Goal: Information Seeking & Learning: Learn about a topic

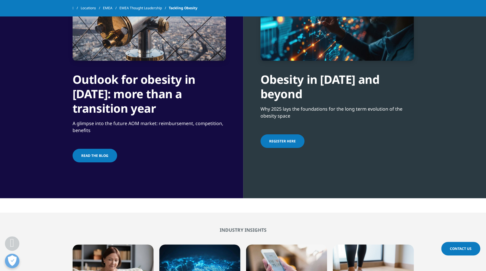
drag, startPoint x: 288, startPoint y: 82, endPoint x: 314, endPoint y: 98, distance: 31.0
click at [314, 98] on div "Obesity in [DATE] and beyond" at bounding box center [337, 81] width 153 height 40
click at [314, 98] on div "Obesity in 2025 and beyond" at bounding box center [337, 81] width 153 height 40
drag, startPoint x: 100, startPoint y: 84, endPoint x: 147, endPoint y: 115, distance: 56.6
click at [147, 115] on div "Outlook for obesity in 2025: more than a transition year" at bounding box center [149, 88] width 153 height 55
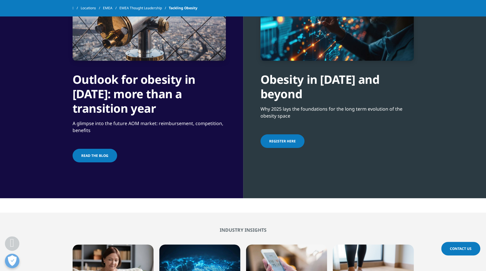
click at [147, 115] on div "Outlook for obesity in 2025: more than a transition year" at bounding box center [149, 88] width 153 height 55
click at [374, 151] on div "Obesity in 2025 and beyond Why 2025 lays the foundations for the long term evol…" at bounding box center [337, 61] width 153 height 205
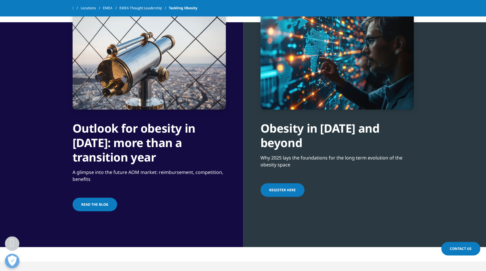
scroll to position [318, 0]
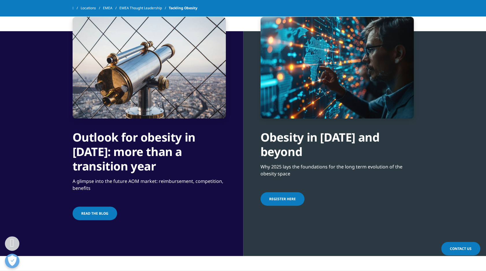
click at [290, 200] on span "Register here" at bounding box center [282, 199] width 27 height 5
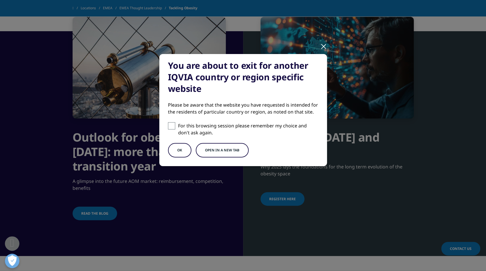
click at [183, 152] on button "OK" at bounding box center [179, 150] width 23 height 14
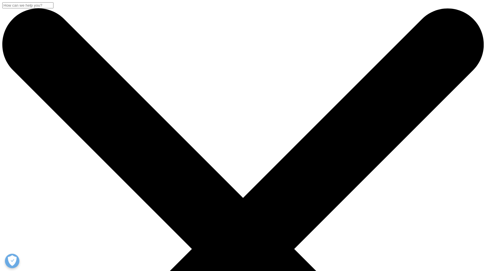
drag, startPoint x: 178, startPoint y: 77, endPoint x: 236, endPoint y: 119, distance: 71.5
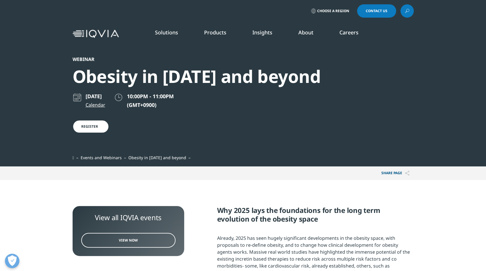
click at [226, 126] on div "March 26, 2025 Calendar 10:00PM - 11:00PM (GMT+0900) Register" at bounding box center [197, 124] width 248 height 62
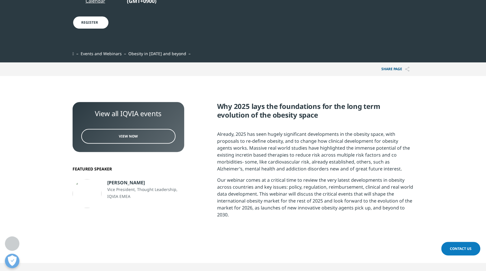
scroll to position [179, 0]
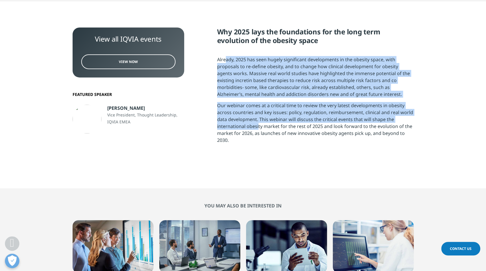
drag, startPoint x: 226, startPoint y: 62, endPoint x: 258, endPoint y: 124, distance: 69.3
click at [258, 124] on div "Why 2025 lays the foundations for the long term evolution of the obesity space …" at bounding box center [315, 87] width 197 height 121
click at [258, 124] on p "Our webinar comes at a critical time to review the very latest developments in …" at bounding box center [315, 125] width 197 height 46
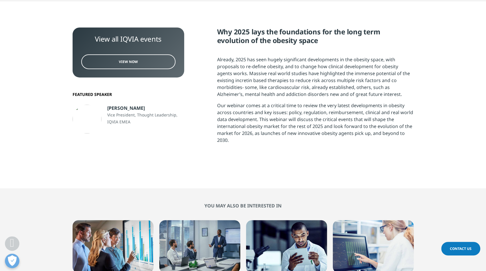
click at [259, 129] on p "Our webinar comes at a critical time to review the very latest developments in …" at bounding box center [315, 125] width 197 height 46
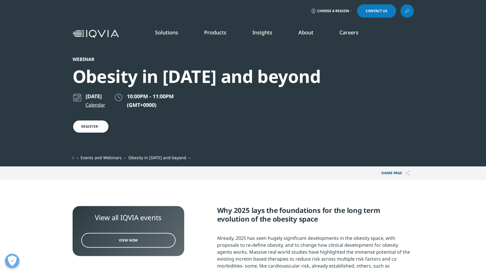
scroll to position [0, 0]
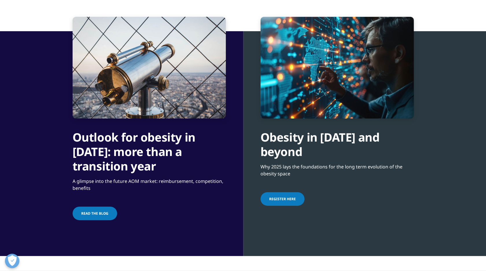
click at [98, 213] on span "Read the blog" at bounding box center [94, 213] width 27 height 5
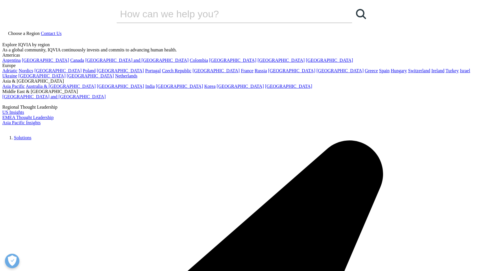
drag, startPoint x: 109, startPoint y: 138, endPoint x: 157, endPoint y: 163, distance: 54.6
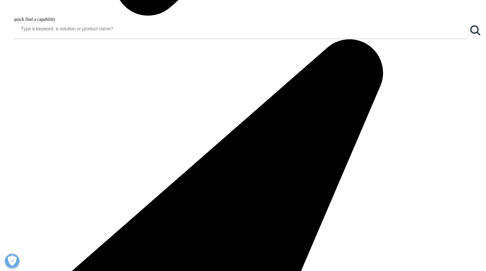
scroll to position [819, 0]
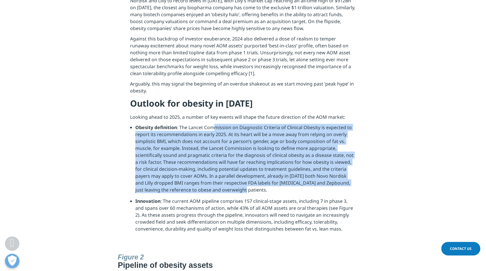
drag, startPoint x: 212, startPoint y: 122, endPoint x: 253, endPoint y: 186, distance: 75.7
click at [253, 186] on li "Obesity definition : The Lancet Commission on Diagnostic Criteria of Clinical O…" at bounding box center [245, 161] width 221 height 74
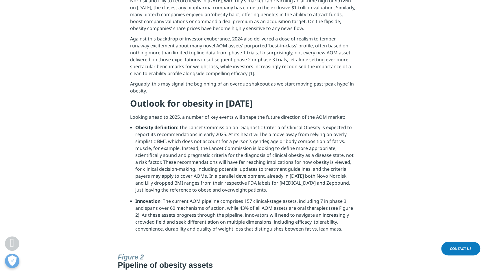
click at [253, 202] on li "Innovation : The current AOM pipeline comprises 157 clinical-stage assets, incl…" at bounding box center [245, 217] width 221 height 39
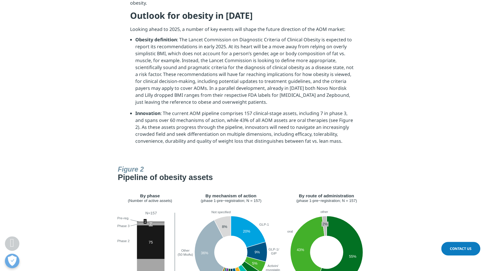
scroll to position [1022, 0]
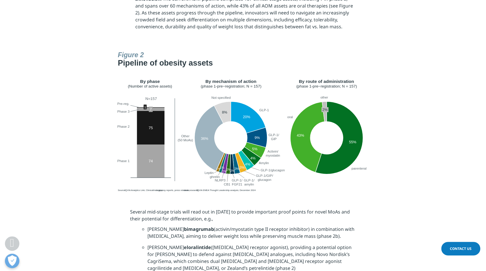
click at [31, 134] on section at bounding box center [243, 121] width 486 height 145
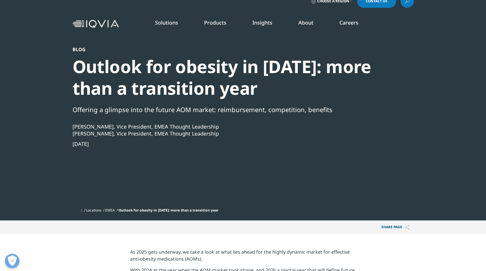
scroll to position [39, 0]
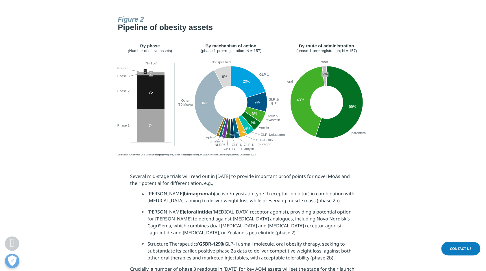
scroll to position [1109, 0]
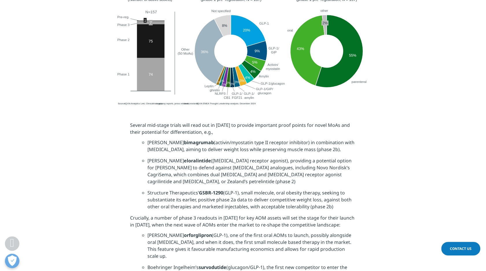
click at [211, 232] on li "Lilly’s orforglipron (GLP-1), one of the first oral AOMs to launch, possibly al…" at bounding box center [251, 248] width 208 height 32
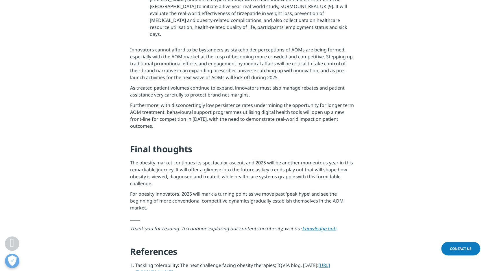
scroll to position [2179, 0]
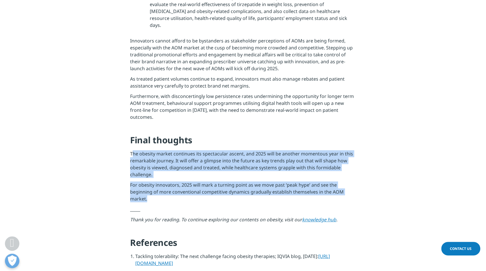
drag, startPoint x: 132, startPoint y: 85, endPoint x: 161, endPoint y: 127, distance: 50.5
click at [161, 182] on p "For obesity innovators, 2025 will mark a turning point as we move past ‘peak hy…" at bounding box center [243, 194] width 226 height 24
click at [160, 182] on p "For obesity innovators, 2025 will mark a turning point as we move past ‘peak hy…" at bounding box center [243, 194] width 226 height 24
drag, startPoint x: 163, startPoint y: 139, endPoint x: 174, endPoint y: 87, distance: 52.5
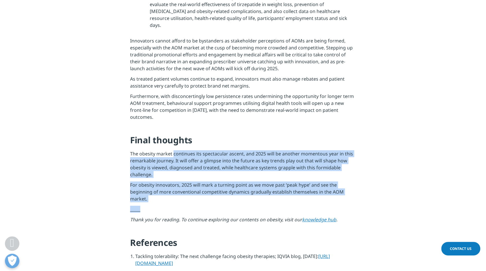
click at [174, 150] on p "The obesity market continues its spectacular ascent, and 2025 will be another m…" at bounding box center [243, 165] width 226 height 31
click at [176, 182] on p "For obesity innovators, 2025 will mark a turning point as we move past ‘peak hy…" at bounding box center [243, 194] width 226 height 24
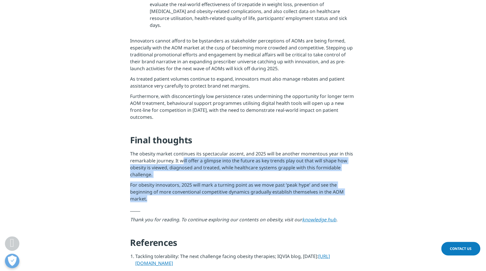
drag, startPoint x: 177, startPoint y: 132, endPoint x: 182, endPoint y: 91, distance: 40.8
click at [182, 150] on p "The obesity market continues its spectacular ascent, and 2025 will be another m…" at bounding box center [243, 165] width 226 height 31
click at [253, 182] on p "For obesity innovators, 2025 will mark a turning point as we move past ‘peak hy…" at bounding box center [243, 194] width 226 height 24
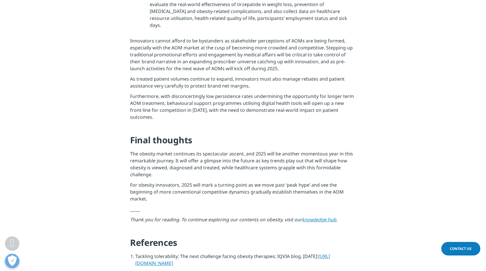
click at [315, 217] on link "knowledge hub" at bounding box center [319, 220] width 34 height 6
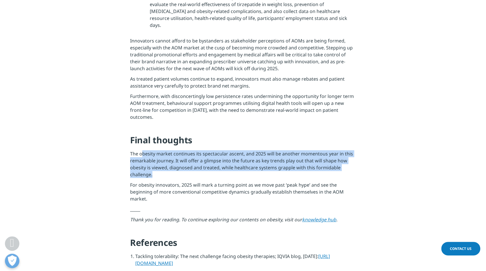
drag, startPoint x: 141, startPoint y: 81, endPoint x: 160, endPoint y: 108, distance: 33.5
click at [160, 150] on p "The obesity market continues its spectacular ascent, and 2025 will be another m…" at bounding box center [243, 165] width 226 height 31
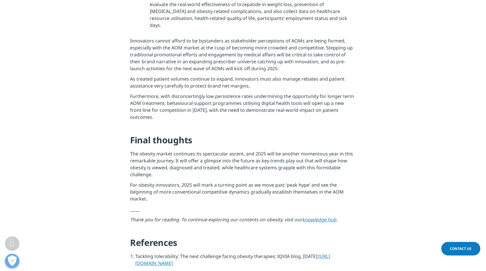
click at [161, 182] on p "For obesity innovators, 2025 will mark a turning point as we move past ‘peak hy…" at bounding box center [243, 194] width 226 height 24
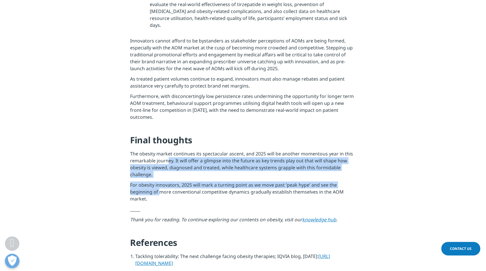
drag, startPoint x: 161, startPoint y: 124, endPoint x: 168, endPoint y: 91, distance: 33.4
click at [168, 150] on p "The obesity market continues its spectacular ascent, and 2025 will be another m…" at bounding box center [243, 165] width 226 height 31
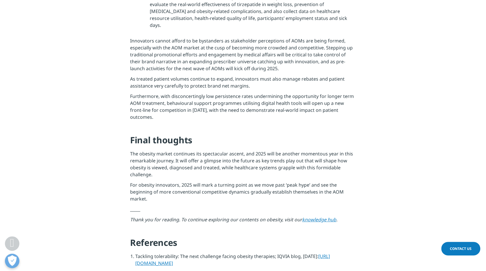
click at [163, 150] on p "The obesity market continues its spectacular ascent, and 2025 will be another m…" at bounding box center [243, 165] width 226 height 31
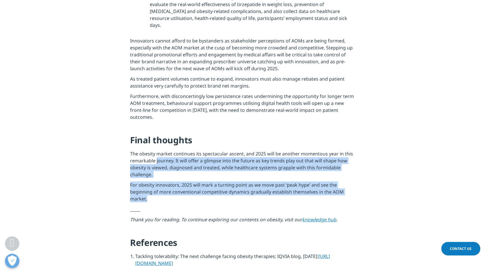
drag, startPoint x: 156, startPoint y: 90, endPoint x: 168, endPoint y: 128, distance: 39.8
click at [168, 182] on p "For obesity innovators, 2025 will mark a turning point as we move past ‘peak hy…" at bounding box center [243, 194] width 226 height 24
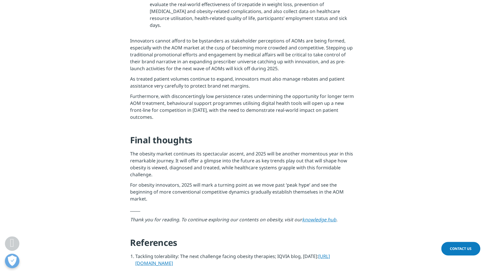
click at [168, 206] on p "_____" at bounding box center [243, 211] width 226 height 10
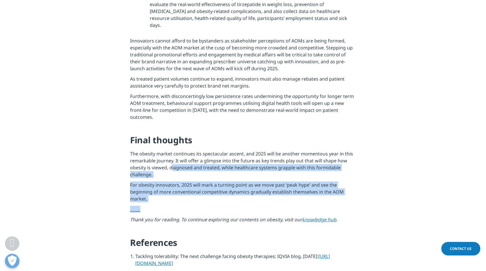
drag, startPoint x: 168, startPoint y: 137, endPoint x: 172, endPoint y: 95, distance: 42.4
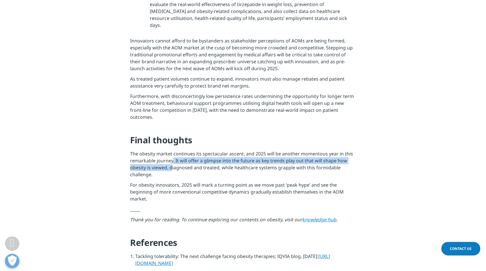
click at [172, 150] on p "The obesity market continues its spectacular ascent, and 2025 will be another m…" at bounding box center [243, 165] width 226 height 31
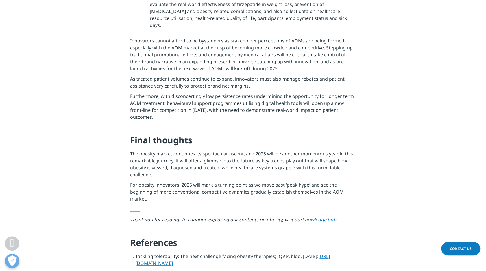
drag, startPoint x: 172, startPoint y: 95, endPoint x: 162, endPoint y: 137, distance: 43.1
click at [162, 206] on p "_____" at bounding box center [243, 211] width 226 height 10
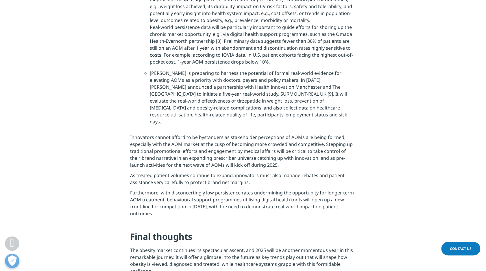
scroll to position [2063, 0]
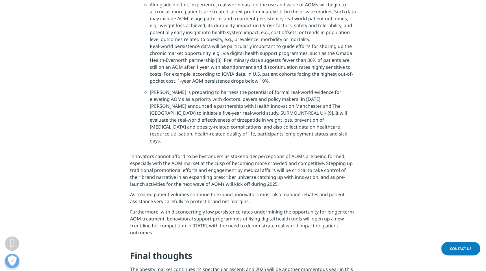
click at [162, 191] on p "As treated patient volumes continue to expand, innovators must also manage reba…" at bounding box center [243, 199] width 226 height 17
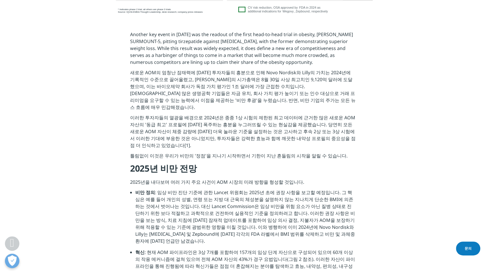
scroll to position [733, 0]
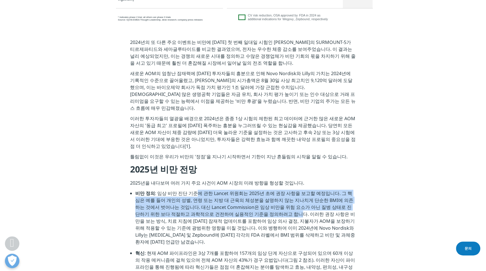
drag, startPoint x: 194, startPoint y: 174, endPoint x: 247, endPoint y: 192, distance: 55.9
click at [247, 192] on li "비만 정의 : 임상 비만 진단 기준에 관한 Lancet 위원회는 2025년 초에 권장 사항을 보고할 예정입니다. 그 핵심은 예를 들어 개인의 …" at bounding box center [245, 220] width 221 height 60
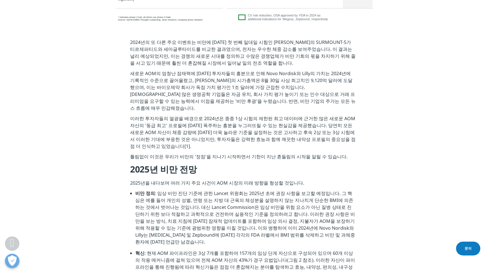
click at [257, 202] on li "비만 정의 : 임상 비만 진단 기준에 관한 Lancet 위원회는 2025년 초에 권장 사항을 보고할 예정입니다. 그 핵심은 예를 들어 개인의 …" at bounding box center [245, 220] width 221 height 60
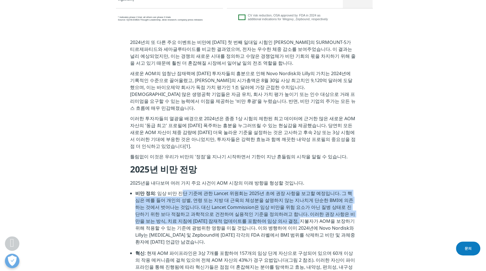
drag, startPoint x: 181, startPoint y: 175, endPoint x: 241, endPoint y: 200, distance: 65.2
click at [241, 200] on li "비만 정의 : 임상 비만 진단 기준에 관한 Lancet 위원회는 2025년 초에 권장 사항을 보고할 예정입니다. 그 핵심은 예를 들어 개인의 …" at bounding box center [245, 220] width 221 height 60
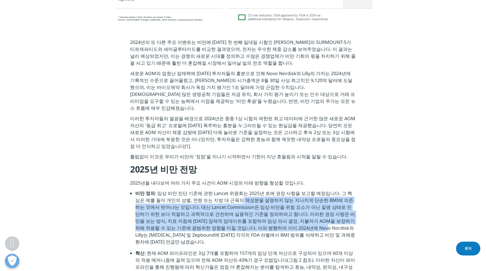
drag, startPoint x: 251, startPoint y: 206, endPoint x: 221, endPoint y: 180, distance: 39.5
click at [221, 190] on li "비만 정의 : 임상 비만 진단 기준에 관한 Lancet 위원회는 2025년 초에 권장 사항을 보고할 예정입니다. 그 핵심은 예를 들어 개인의 …" at bounding box center [245, 220] width 221 height 60
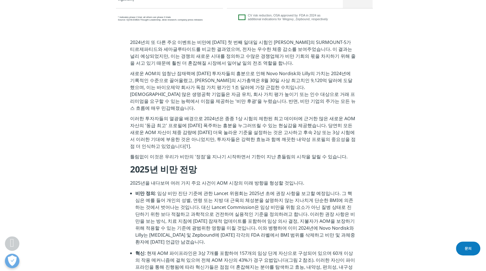
click at [219, 190] on li "비만 정의 : 임상 비만 진단 기준에 관한 Lancet 위원회는 2025년 초에 권장 사항을 보고할 예정입니다. 그 핵심은 예를 들어 개인의 …" at bounding box center [245, 220] width 221 height 60
click at [219, 195] on li "비만 정의 : 임상 비만 진단 기준에 관한 Lancet 위원회는 2025년 초에 권장 사항을 보고할 예정입니다. 그 핵심은 예를 들어 개인의 …" at bounding box center [245, 220] width 221 height 60
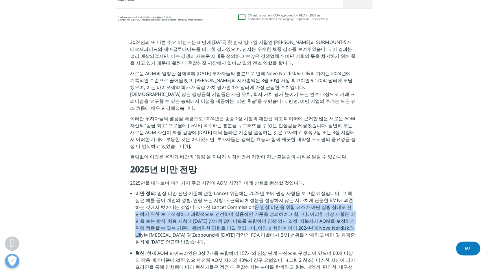
drag, startPoint x: 222, startPoint y: 189, endPoint x: 283, endPoint y: 206, distance: 64.0
click at [283, 206] on li "비만 정의 : 임상 비만 진단 기준에 관한 Lancet 위원회는 2025년 초에 권장 사항을 보고할 예정입니다. 그 핵심은 예를 들어 개인의 …" at bounding box center [245, 220] width 221 height 60
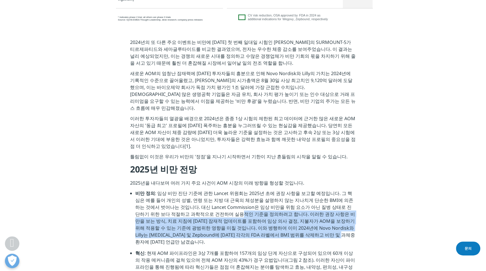
drag, startPoint x: 278, startPoint y: 213, endPoint x: 193, endPoint y: 195, distance: 86.9
click at [193, 195] on li "비만 정의 : 임상 비만 진단 기준에 관한 Lancet 위원회는 2025년 초에 권장 사항을 보고할 예정입니다. 그 핵심은 예를 들어 개인의 …" at bounding box center [245, 220] width 221 height 60
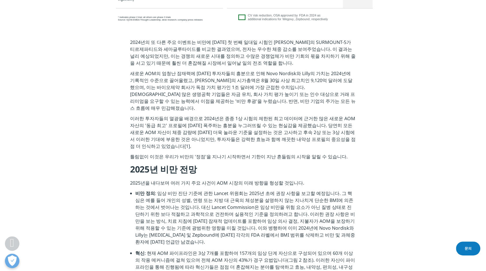
click at [180, 195] on li "비만 정의 : 임상 비만 진단 기준에 관한 Lancet 위원회는 2025년 초에 권장 사항을 보고할 예정입니다. 그 핵심은 예를 들어 개인의 …" at bounding box center [245, 220] width 221 height 60
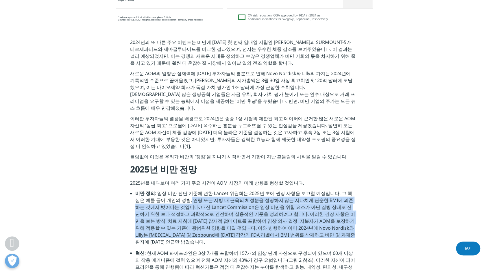
drag, startPoint x: 173, startPoint y: 182, endPoint x: 288, endPoint y: 219, distance: 120.3
click at [288, 219] on li "비만 정의 : 임상 비만 진단 기준에 관한 Lancet 위원회는 2025년 초에 권장 사항을 보고할 예정입니다. 그 핵심은 예를 들어 개인의 …" at bounding box center [245, 220] width 221 height 60
click at [198, 201] on li "비만 정의 : 임상 비만 진단 기준에 관한 Lancet 위원회는 2025년 초에 권장 사항을 보고할 예정입니다. 그 핵심은 예를 들어 개인의 …" at bounding box center [245, 220] width 221 height 60
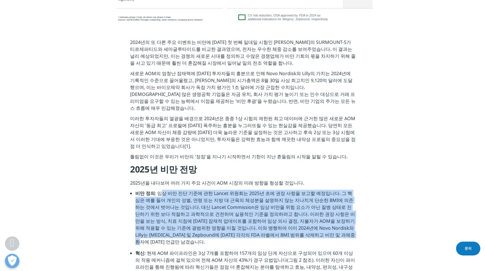
drag, startPoint x: 160, startPoint y: 169, endPoint x: 295, endPoint y: 214, distance: 142.8
click at [295, 214] on li "비만 정의 : 임상 비만 진단 기준에 관한 Lancet 위원회는 2025년 초에 권장 사항을 보고할 예정입니다. 그 핵심은 예를 들어 개인의 …" at bounding box center [245, 220] width 221 height 60
click at [287, 215] on li "비만 정의 : 임상 비만 진단 기준에 관한 Lancet 위원회는 2025년 초에 권장 사항을 보고할 예정입니다. 그 핵심은 예를 들어 개인의 …" at bounding box center [245, 220] width 221 height 60
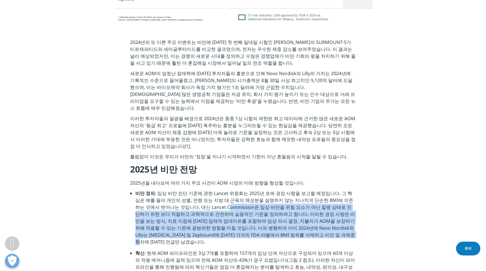
drag, startPoint x: 303, startPoint y: 217, endPoint x: 198, endPoint y: 188, distance: 108.7
click at [198, 190] on li "비만 정의 : 임상 비만 진단 기준에 관한 Lancet 위원회는 2025년 초에 권장 사항을 보고할 예정입니다. 그 핵심은 예를 들어 개인의 …" at bounding box center [245, 220] width 221 height 60
click at [166, 192] on li "비만 정의 : 임상 비만 진단 기준에 관한 Lancet 위원회는 2025년 초에 권장 사항을 보고할 예정입니다. 그 핵심은 예를 들어 개인의 …" at bounding box center [245, 220] width 221 height 60
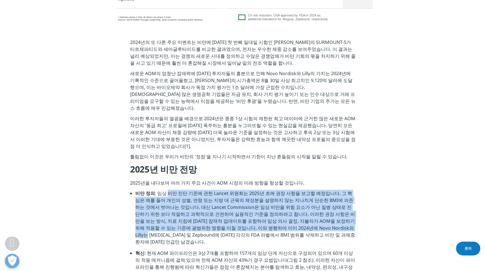
drag, startPoint x: 168, startPoint y: 175, endPoint x: 290, endPoint y: 209, distance: 126.7
click at [290, 209] on li "비만 정의 : 임상 비만 진단 기준에 관한 Lancet 위원회는 2025년 초에 권장 사항을 보고할 예정입니다. 그 핵심은 예를 들어 개인의 …" at bounding box center [245, 220] width 221 height 60
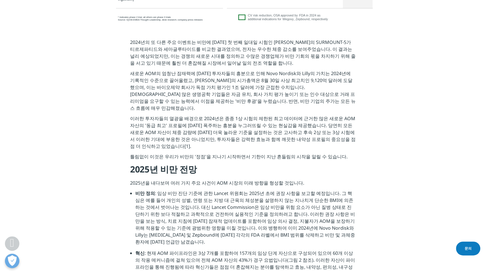
click at [293, 216] on li "비만 정의 : 임상 비만 진단 기준에 관한 Lancet 위원회는 2025년 초에 권장 사항을 보고할 예정입니다. 그 핵심은 예를 들어 개인의 …" at bounding box center [245, 220] width 221 height 60
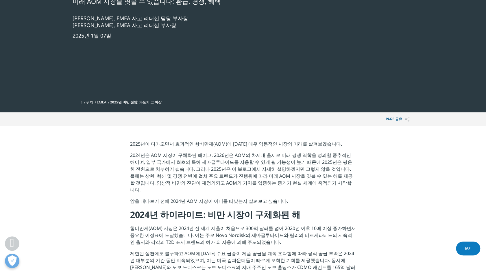
scroll to position [97, 0]
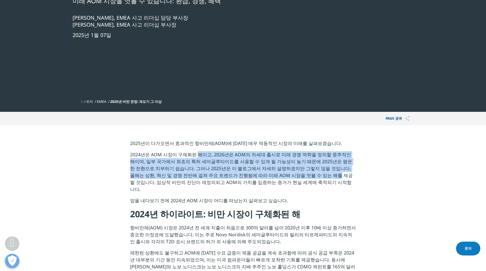
drag, startPoint x: 203, startPoint y: 157, endPoint x: 278, endPoint y: 179, distance: 78.6
click at [278, 179] on p "2024년은 AOM 시장이 구체화된 해이고, 2026년은 AOM의 차세대 출시로 미래 경쟁 역학을 정의할 중추적인 해이며, 일부 국가에서 최초…" at bounding box center [243, 174] width 226 height 46
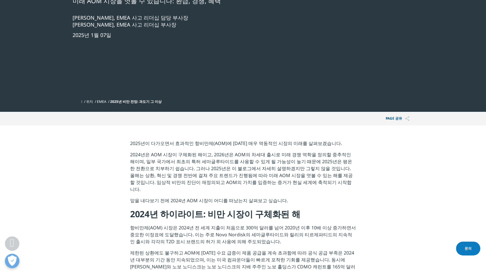
click at [281, 188] on p "2024년은 AOM 시장이 구체화된 해이고, 2026년은 AOM의 차세대 출시로 미래 경쟁 역학을 정의할 중추적인 해이며, 일부 국가에서 최초…" at bounding box center [243, 174] width 226 height 46
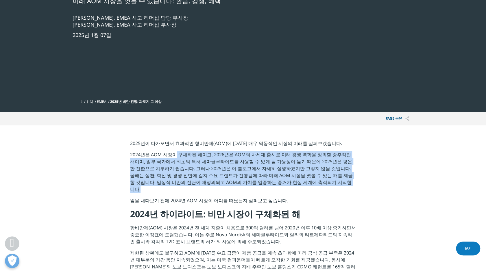
drag, startPoint x: 281, startPoint y: 188, endPoint x: 174, endPoint y: 155, distance: 112.2
click at [174, 155] on p "2024년은 AOM 시장이 구체화된 해이고, 2026년은 AOM의 차세대 출시로 미래 경쟁 역학을 정의할 중추적인 해이며, 일부 국가에서 최초…" at bounding box center [243, 174] width 226 height 46
drag, startPoint x: 174, startPoint y: 155, endPoint x: 167, endPoint y: 170, distance: 16.3
click at [167, 170] on p "2024년은 AOM 시장이 구체화된 해이고, 2026년은 AOM의 차세대 출시로 미래 경쟁 역학을 정의할 중추적인 해이며, 일부 국가에서 최초…" at bounding box center [243, 174] width 226 height 46
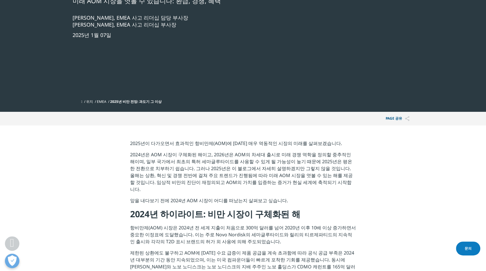
click at [164, 156] on p "2024년은 AOM 시장이 구체화된 해이고, 2026년은 AOM의 차세대 출시로 미래 경쟁 역학을 정의할 중추적인 해이며, 일부 국가에서 최초…" at bounding box center [243, 174] width 226 height 46
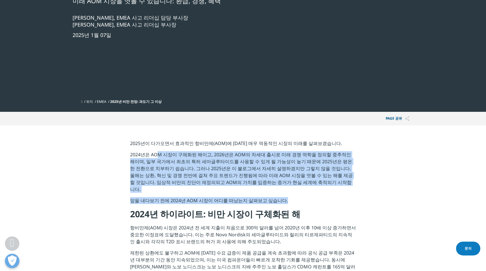
drag, startPoint x: 156, startPoint y: 155, endPoint x: 308, endPoint y: 194, distance: 157.0
click at [308, 194] on div "2025년이 다가오면서 효과적인 항비만제(AOM)에 대한 매우 역동적인 시장의 미래를 살펴보겠습니다. 2024년은 AOM 시장이 구체화된 해이…" at bounding box center [243, 273] width 226 height 267
click at [308, 197] on p "앞을 내다보기 전에 2024년 AOM 시장이 어디를 떠났는지 살펴보고 싶습니다." at bounding box center [243, 202] width 226 height 11
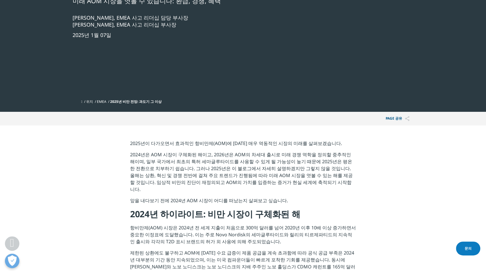
click at [308, 208] on h4 "2024년 하이라이트: 비만 시장이 구체화된 해" at bounding box center [243, 216] width 226 height 16
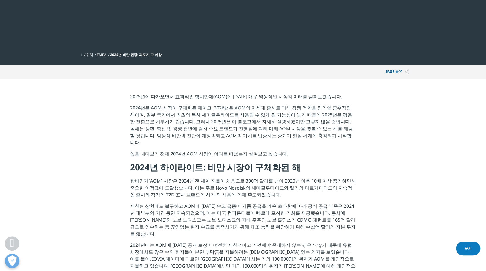
scroll to position [289, 0]
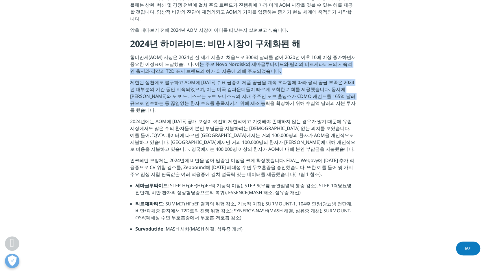
drag, startPoint x: 186, startPoint y: 54, endPoint x: 227, endPoint y: 97, distance: 59.7
click at [227, 97] on div "2025년이 다가오면서 효과적인 항비만제(AOM)에 대한 매우 역동적인 시장의 미래를 살펴보겠습니다. 2024년은 AOM 시장이 구체화된 해이…" at bounding box center [243, 102] width 226 height 267
click at [227, 97] on p "제한된 상환에도 불구하고 AOM에 대한 수요 급증이 제품 공급을 계속 초과함에 따라 공식 공급 부족은 2024년 대부분의 기간 동안 지속되었으…" at bounding box center [243, 98] width 226 height 39
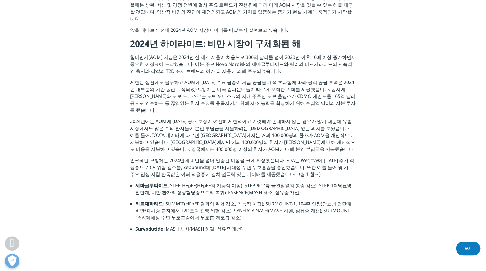
click at [213, 136] on p "2024년에는 AOM에 대한 공개 보장이 여전히 제한적이고 기껏해야 존재하지 않는 경우가 많기 때문에 유럽 시장에서도 많은 수의 환자들이 본인…" at bounding box center [243, 137] width 226 height 39
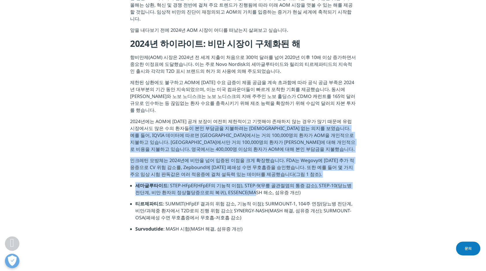
drag, startPoint x: 176, startPoint y: 113, endPoint x: 241, endPoint y: 178, distance: 91.6
click at [241, 178] on div "2025년이 다가오면서 효과적인 항비만제(AOM)에 대한 매우 역동적인 시장의 미래를 살펴보겠습니다. 2024년은 AOM 시장이 구체화된 해이…" at bounding box center [243, 102] width 226 height 267
click at [241, 182] on li "세마글루타이드 : STEP-HFpEF(HFpEF의 기능적 이점), STEP-9(무릎 골관절염의 통증 감소), STEP-10(당뇨병 전단계, 비…" at bounding box center [245, 191] width 221 height 18
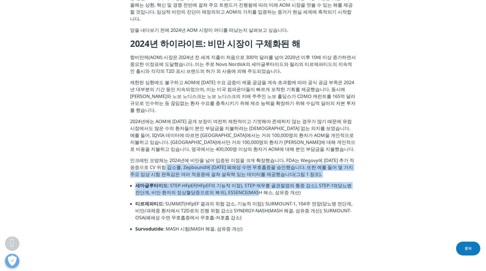
drag, startPoint x: 243, startPoint y: 183, endPoint x: 158, endPoint y: 151, distance: 91.4
click at [158, 151] on div "2025년이 다가오면서 효과적인 항비만제(AOM)에 대한 매우 역동적인 시장의 미래를 살펴보겠습니다. 2024년은 AOM 시장이 구체화된 해이…" at bounding box center [243, 102] width 226 height 267
click at [158, 157] on p "인크레틴 모방체는 2024년에 비만을 넘어 입증된 이점을 크게 확장했습니다. FDA는 Wegovy에 대한 추가 적응증으로 CV 위험 감소를, …" at bounding box center [243, 169] width 226 height 25
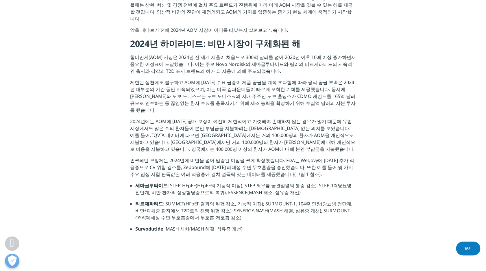
click at [142, 157] on p "인크레틴 모방체는 2024년에 비만을 넘어 입증된 이점을 크게 확장했습니다. FDA는 Wegovy에 대한 추가 적응증으로 CV 위험 감소를, …" at bounding box center [243, 169] width 226 height 25
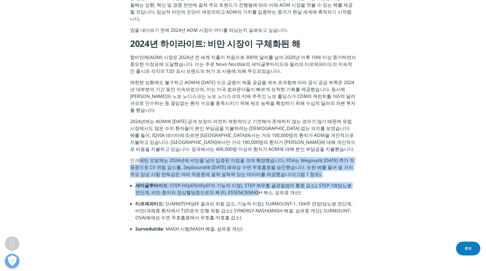
drag, startPoint x: 139, startPoint y: 145, endPoint x: 244, endPoint y: 186, distance: 112.5
click at [244, 186] on div "2025년이 다가오면서 효과적인 항비만제(AOM)에 대한 매우 역동적인 시장의 미래를 살펴보겠습니다. 2024년은 AOM 시장이 구체화된 해이…" at bounding box center [243, 102] width 226 height 267
click at [244, 186] on li "세마글루타이드 : STEP-HFpEF(HFpEF의 기능적 이점), STEP-9(무릎 골관절염의 통증 감소), STEP-10(당뇨병 전단계, 비…" at bounding box center [245, 191] width 221 height 18
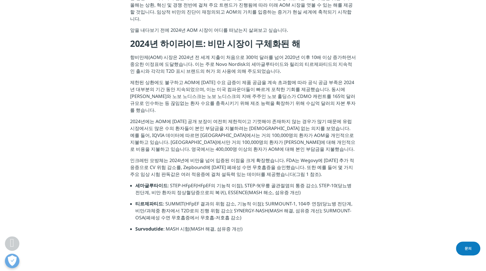
click at [238, 209] on li "티르제파티드 : SUMMIT(HFpEF 결과의 위험 감소, 기능적 이점); SURMOUNT-1, 104주 연장(당뇨병 전단계, 비만/과체중 환…" at bounding box center [245, 212] width 221 height 25
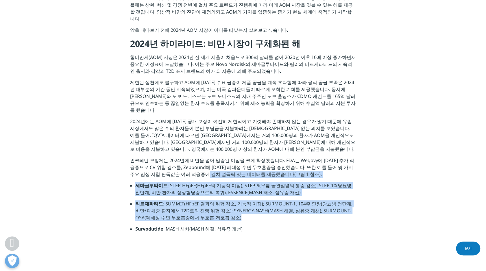
drag, startPoint x: 238, startPoint y: 209, endPoint x: 191, endPoint y: 160, distance: 67.7
click at [191, 160] on div "2025년이 다가오면서 효과적인 항비만제(AOM)에 대한 매우 역동적인 시장의 미래를 살펴보겠습니다. 2024년은 AOM 시장이 구체화된 해이…" at bounding box center [243, 102] width 226 height 267
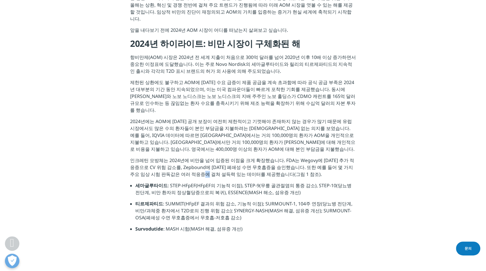
click at [191, 160] on p "인크레틴 모방체는 2024년에 비만을 넘어 입증된 이점을 크게 확장했습니다. FDA는 Wegovy에 대한 추가 적응증으로 CV 위험 감소를, …" at bounding box center [243, 169] width 226 height 25
click at [187, 200] on li "티르제파티드 : SUMMIT(HFpEF 결과의 위험 감소, 기능적 이점); SURMOUNT-1, 104주 연장(당뇨병 전단계, 비만/과체중 환…" at bounding box center [245, 212] width 221 height 25
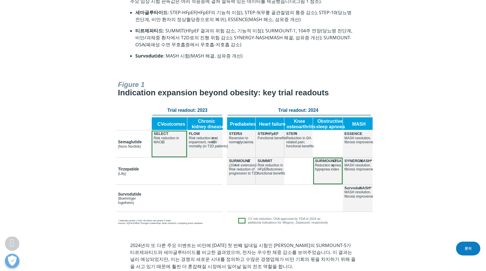
scroll to position [463, 0]
click at [101, 78] on div at bounding box center [243, 152] width 324 height 149
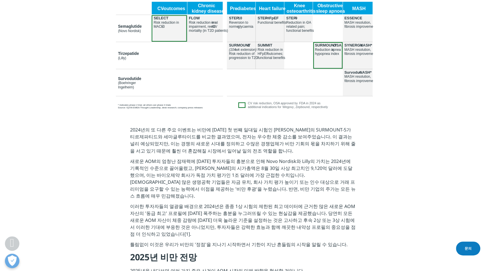
scroll to position [579, 0]
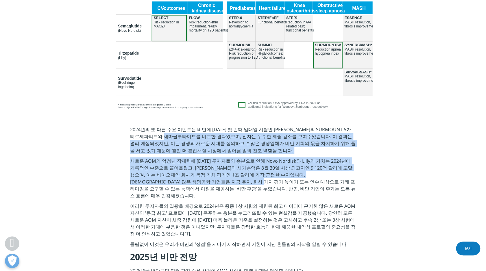
drag, startPoint x: 175, startPoint y: 119, endPoint x: 192, endPoint y: 165, distance: 49.1
click at [192, 165] on div "2024년의 또 다른 주요 이벤트는 비만에 대한 첫 번째 일대일 시험인 릴리의 SURMOUNT-5가 티르제파티드와 세마글루타이드를 비교한 결과…" at bounding box center [243, 247] width 226 height 243
click at [192, 165] on p "새로운 AOM의 엄청난 잠재력에 대한 투자자들의 흥분으로 인해 Novo Nordisk와 Lilly의 가치는 2024년에 기록적인 수준으로 끌어…" at bounding box center [243, 179] width 226 height 45
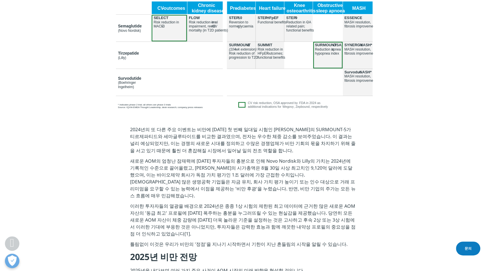
click at [192, 202] on p "이러한 투자자들의 열광을 배경으로 2024년은 종종 1상 시험의 제한된 최고 데이터에 근거한 많은 새로운 AOM 자산의 '동급 최고' 프로필에…" at bounding box center [243, 221] width 226 height 38
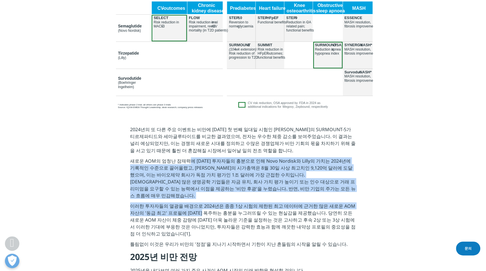
drag, startPoint x: 192, startPoint y: 190, endPoint x: 188, endPoint y: 149, distance: 41.3
click at [188, 149] on div "2024년의 또 다른 주요 이벤트는 비만에 대한 첫 번째 일대일 시험인 릴리의 SURMOUNT-5가 티르제파티드와 세마글루타이드를 비교한 결과…" at bounding box center [243, 247] width 226 height 243
click at [188, 157] on p "새로운 AOM의 엄청난 잠재력에 대한 투자자들의 흥분으로 인해 Novo Nordisk와 Lilly의 가치는 2024년에 기록적인 수준으로 끌어…" at bounding box center [243, 179] width 226 height 45
click at [186, 170] on p "새로운 AOM의 엄청난 잠재력에 대한 투자자들의 흥분으로 인해 Novo Nordisk와 Lilly의 가치는 2024년에 기록적인 수준으로 끌어…" at bounding box center [243, 179] width 226 height 45
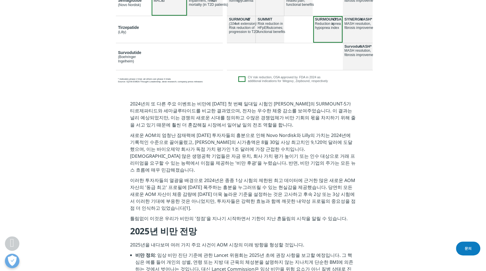
scroll to position [665, 0]
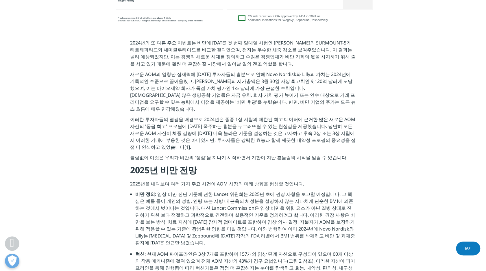
click at [186, 191] on li "비만 정의 : 임상 비만 진단 기준에 관한 Lancet 위원회는 2025년 초에 권장 사항을 보고할 예정입니다. 그 핵심은 예를 들어 개인의 …" at bounding box center [245, 221] width 221 height 60
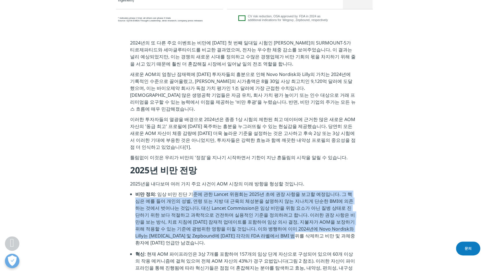
drag, startPoint x: 188, startPoint y: 164, endPoint x: 234, endPoint y: 208, distance: 64.2
click at [234, 208] on li "비만 정의 : 임상 비만 진단 기준에 관한 Lancet 위원회는 2025년 초에 권장 사항을 보고할 예정입니다. 그 핵심은 예를 들어 개인의 …" at bounding box center [245, 221] width 221 height 60
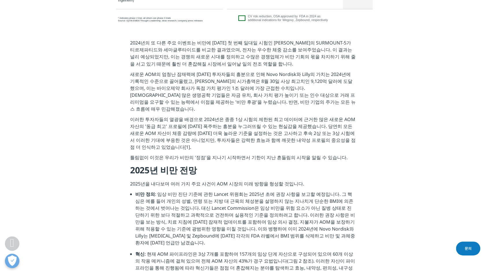
click at [240, 250] on li "혁신 : 현재 AOM 파이프라인은 3상 7개를 포함하여 157개의 임상 단계 자산으로 구성되어 있으며 60개 이상의 작용 메커니즘에 걸쳐 있으…" at bounding box center [245, 266] width 221 height 32
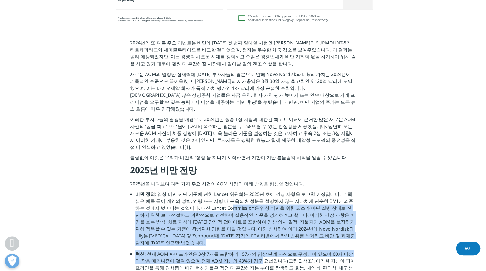
drag, startPoint x: 240, startPoint y: 223, endPoint x: 199, endPoint y: 180, distance: 59.5
click at [199, 191] on ul "비만 정의 : 임상 비만 진단 기준에 관한 Lancet 위원회는 2025년 초에 권장 사항을 보고할 예정입니다. 그 핵심은 예를 들어 개인의 …" at bounding box center [243, 237] width 226 height 92
click at [199, 191] on li "비만 정의 : 임상 비만 진단 기준에 관한 Lancet 위원회는 2025년 초에 권장 사항을 보고할 예정입니다. 그 핵심은 예를 들어 개인의 …" at bounding box center [245, 221] width 221 height 60
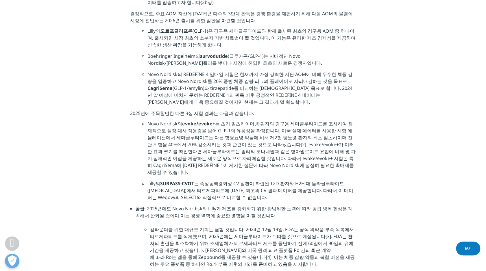
scroll to position [1099, 0]
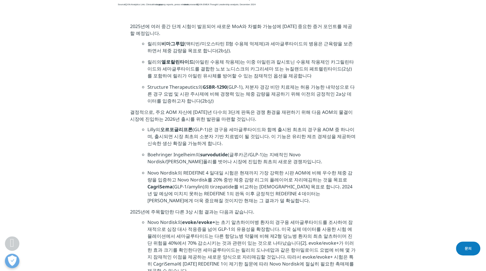
click at [241, 126] on li "Lilly의 오르포글리프론 (GLP-1)은 경구용 세마글루타이드와 함께 출시된 최초의 경구용 AOM 중 하나이며, 출시되면 시장 최초의 소분자…" at bounding box center [251, 138] width 208 height 25
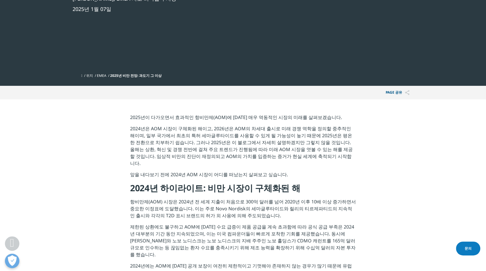
scroll to position [0, 0]
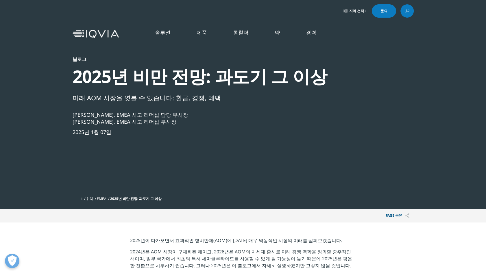
drag, startPoint x: 108, startPoint y: 75, endPoint x: 181, endPoint y: 123, distance: 87.2
click at [181, 123] on div "블로그 2025년 비만 전망: 과도기 그 이상 미래 AOM 시장을 엿볼 수 있습니다: 환급, 경쟁, 혜택 Markus Gores, EMEA 사…" at bounding box center [228, 124] width 310 height 137
click at [181, 123] on div "Sarah Rickwood, EMEA 사고 리더십 부사장" at bounding box center [228, 121] width 310 height 7
click at [171, 145] on div "블로그 2025년 비만 전망: 과도기 그 이상 미래 AOM 시장을 엿볼 수 있습니다: 환급, 경쟁, 혜택 Markus Gores, EMEA 사…" at bounding box center [228, 124] width 310 height 137
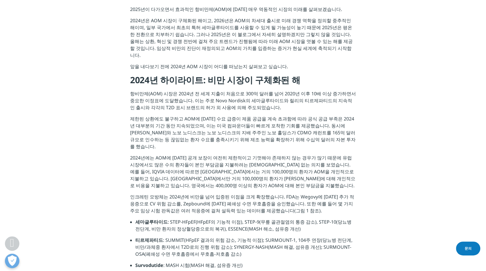
scroll to position [347, 0]
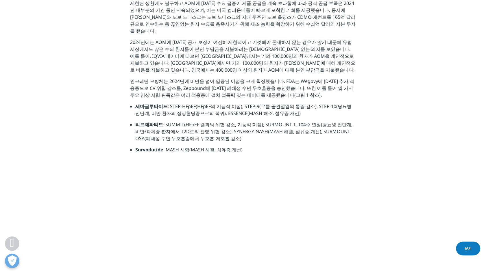
click at [259, 146] on li "Survodutide : MASH 시험(MASH 해결, 섬유증 개선)" at bounding box center [245, 151] width 221 height 11
click at [334, 172] on div at bounding box center [243, 246] width 324 height 149
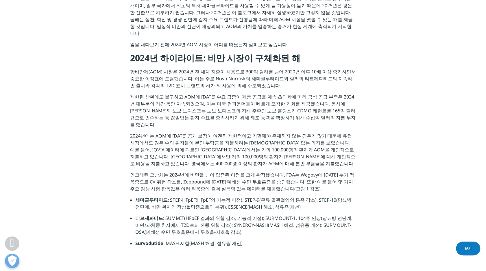
scroll to position [145, 0]
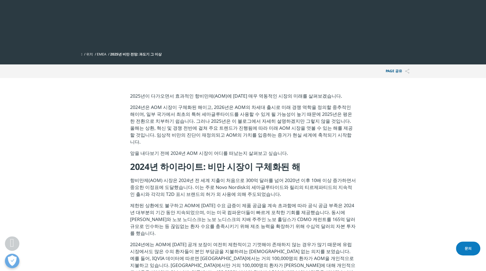
click at [219, 202] on p "제한된 상환에도 불구하고 AOM에 대한 수요 급증이 제품 공급을 계속 초과함에 따라 공식 공급 부족은 2024년 대부분의 기간 동안 지속되었으…" at bounding box center [243, 221] width 226 height 39
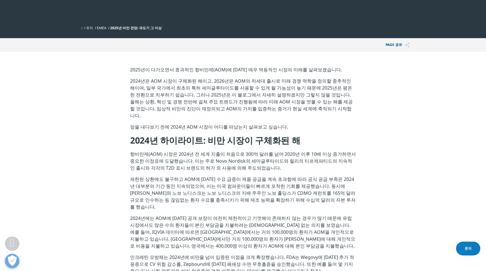
scroll to position [202, 0]
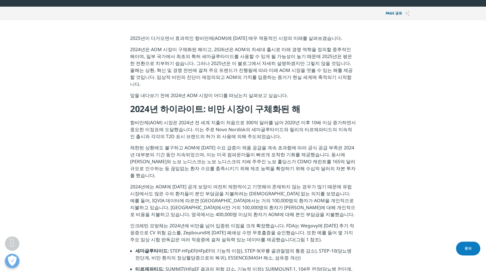
click at [267, 168] on p "제한된 상환에도 불구하고 AOM에 대한 수요 급증이 제품 공급을 계속 초과함에 따라 공식 공급 부족은 2024년 대부분의 기간 동안 지속되었으…" at bounding box center [243, 163] width 226 height 39
click at [191, 119] on p "항비만제(AOM) 시장은 2024년 전 세계 지출이 처음으로 300억 달러를 넘어 2020년 이후 10배 이상 증가하면서 중요한 이정표에 도달…" at bounding box center [243, 131] width 226 height 25
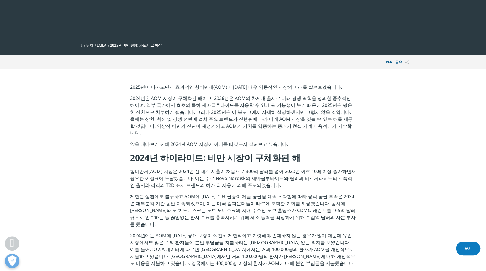
scroll to position [145, 0]
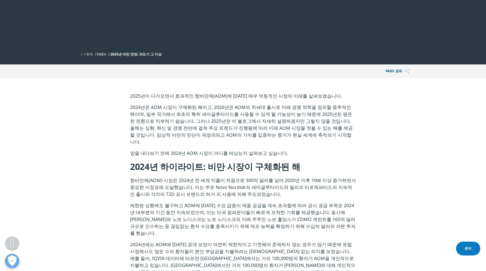
click at [301, 177] on p "항비만제(AOM) 시장은 2024년 전 세계 지출이 처음으로 300억 달러를 넘어 2020년 이후 10배 이상 증가하면서 중요한 이정표에 도달…" at bounding box center [243, 189] width 226 height 25
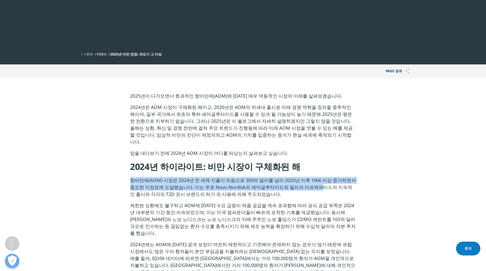
drag, startPoint x: 302, startPoint y: 184, endPoint x: 292, endPoint y: 154, distance: 30.8
click at [292, 154] on div "2025년이 다가오면서 효과적인 항비만제(AOM)에 대한 매우 역동적인 시장의 미래를 살펴보겠습니다. 2024년은 AOM 시장이 구체화된 해이…" at bounding box center [243, 226] width 226 height 267
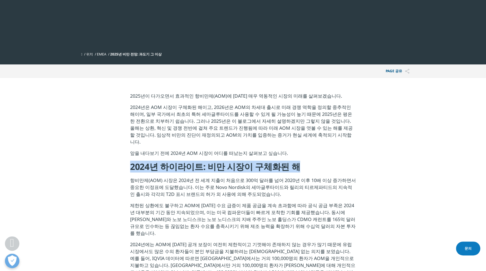
click at [292, 154] on div "2025년이 다가오면서 효과적인 항비만제(AOM)에 대한 매우 역동적인 시장의 미래를 살펴보겠습니다. 2024년은 AOM 시장이 구체화된 해이…" at bounding box center [243, 226] width 226 height 267
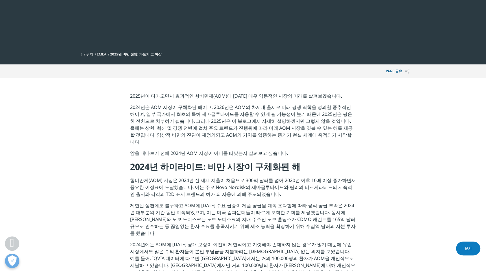
click at [421, 126] on section "2025년이 다가오면서 효과적인 항비만제(AOM)에 대한 매우 역동적인 시장의 미래를 살펴보겠습니다. 2024년은 AOM 시장이 구체화된 해이…" at bounding box center [243, 226] width 486 height 296
click at [250, 177] on p "항비만제(AOM) 시장은 2024년 전 세계 지출이 처음으로 300억 달러를 넘어 2020년 이후 10배 이상 증가하면서 중요한 이정표에 도달…" at bounding box center [243, 189] width 226 height 25
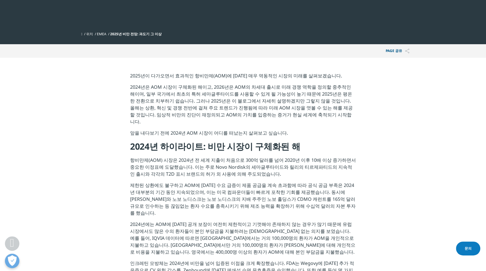
scroll to position [173, 0]
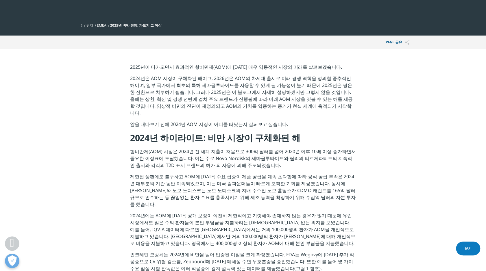
click at [250, 173] on p "제한된 상환에도 불구하고 AOM에 대한 수요 급증이 제품 공급을 계속 초과함에 따라 공식 공급 부족은 2024년 대부분의 기간 동안 지속되었으…" at bounding box center [243, 192] width 226 height 39
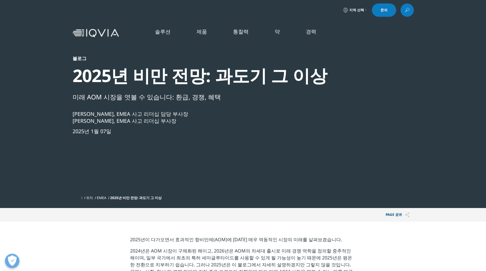
scroll to position [0, 0]
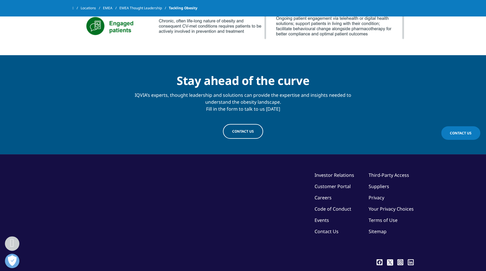
scroll to position [1729, 0]
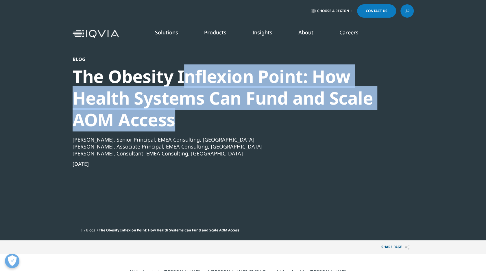
drag, startPoint x: 182, startPoint y: 81, endPoint x: 206, endPoint y: 116, distance: 42.3
click at [206, 116] on div "The Obesity Inflexion Point: How Health Systems Can Fund and Scale AOM Access" at bounding box center [228, 98] width 310 height 65
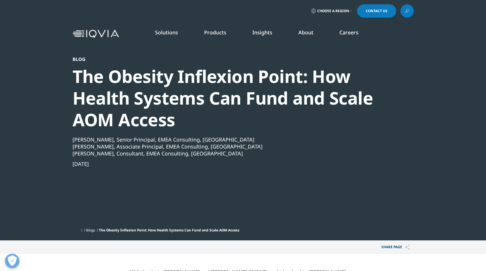
click at [205, 116] on div "The Obesity Inflexion Point: How Health Systems Can Fund and Scale AOM Access" at bounding box center [228, 98] width 310 height 65
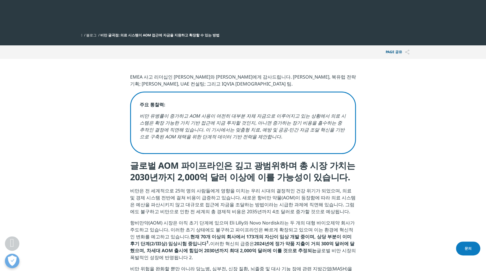
scroll to position [202, 0]
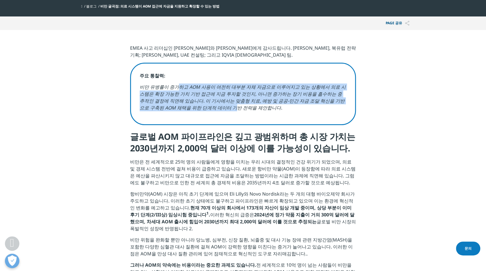
drag, startPoint x: 175, startPoint y: 85, endPoint x: 187, endPoint y: 108, distance: 25.6
click at [187, 108] on em "비만 유병률이 증가하고 AOM 사용이 여전히 대부분 자체 자금으로 이루어지고 있는 상황에서 의료 시스템은 확장 가능한 가치 기반 접근에 지금 …" at bounding box center [243, 97] width 206 height 27
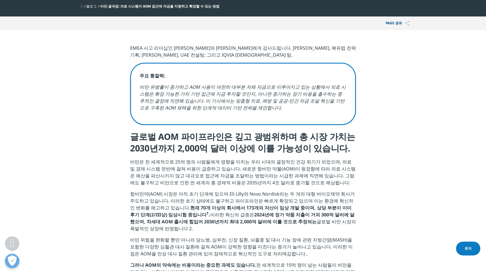
click at [206, 175] on p "비만은 전 세계적으로 25억 명의 사람들에게 영향을 미치는 우리 시대의 결정적인 건강 위기가 되었으며, 의료 및 경제 시스템 전반에 걸쳐 비용…" at bounding box center [243, 174] width 226 height 32
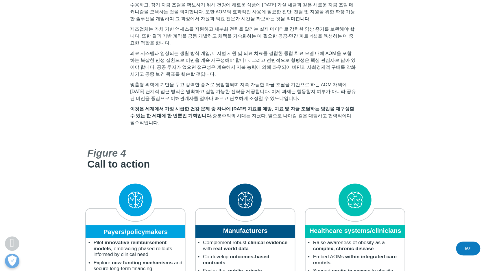
scroll to position [1764, 0]
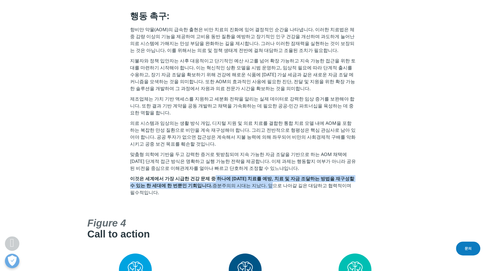
drag, startPoint x: 208, startPoint y: 169, endPoint x: 239, endPoint y: 180, distance: 33.1
click at [239, 180] on p "이것은 세계에서 가장 시급한 건강 문제 중 하나에 대한 치료를 예방, 치료 및 자금 조달하는 방법을 재구성할 수 있는 한 세대에 한 번뿐인 기…" at bounding box center [243, 187] width 226 height 24
click at [237, 186] on section "행동 촉구: 항비만 약물(AOM)의 급속한 출현은 비만 치료의 진화에 있어 결정적인 순간을 나타냅니다. 이러한 치료법은 체중 감량 이상의 기능…" at bounding box center [243, 105] width 486 height 218
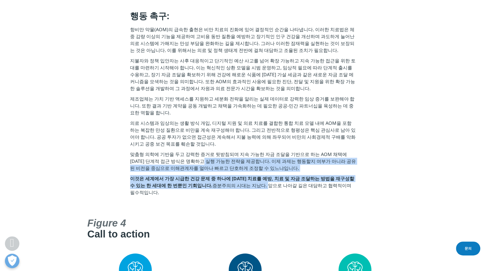
drag, startPoint x: 238, startPoint y: 182, endPoint x: 183, endPoint y: 154, distance: 61.6
click at [183, 154] on div "행동 촉구: 항비만 약물(AOM)의 급속한 출현은 비만 치료의 진화에 있어 결정적인 순간을 나타냅니다. 이러한 치료법은 체중 감량 이상의 기능…" at bounding box center [243, 104] width 226 height 189
click at [183, 154] on p "맞춤형 의학에 기반을 두고 강력한 증거로 뒷받침되며 지속 가능한 자금 조달을 기반으로 하는 AOM 채택에 대한 단계적 접근 방식은 명확하고 실…" at bounding box center [243, 163] width 226 height 24
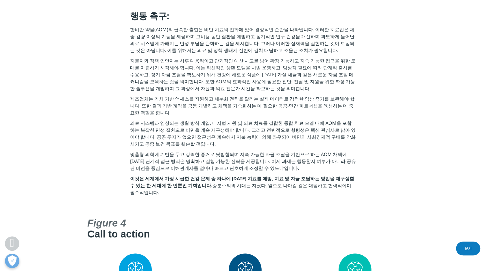
click at [162, 152] on p "맞춤형 의학에 기반을 두고 강력한 증거로 뒷받침되며 지속 가능한 자금 조달을 기반으로 하는 AOM 채택에 대한 단계적 접근 방식은 명확하고 실…" at bounding box center [243, 163] width 226 height 24
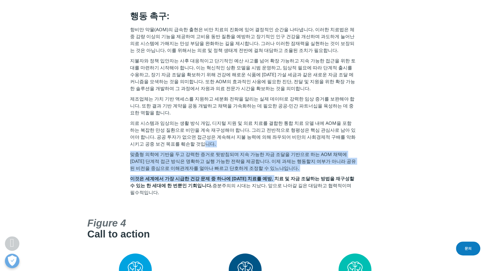
drag, startPoint x: 151, startPoint y: 141, endPoint x: 272, endPoint y: 169, distance: 125.1
click at [272, 169] on div "행동 촉구: 항비만 약물(AOM)의 급속한 출현은 비만 치료의 진화에 있어 결정적인 순간을 나타냅니다. 이러한 치료법은 체중 감량 이상의 기능…" at bounding box center [243, 104] width 226 height 189
click at [272, 176] on strong "이것은 세계에서 가장 시급한 건강 문제 중 하나에 대한 치료를 예방, 치료 및 자금 조달하는 방법을 재구성할 수 있는 한 세대에 한 번뿐인 기…" at bounding box center [242, 182] width 224 height 13
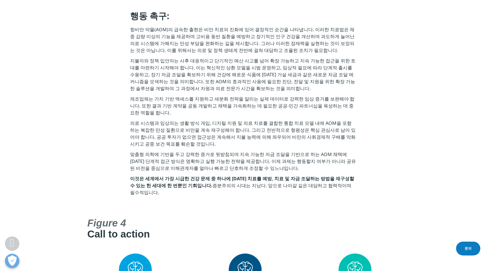
click at [269, 176] on p "이것은 세계에서 가장 시급한 건강 문제 중 하나에 대한 치료를 예방, 치료 및 자금 조달하는 방법을 재구성할 수 있는 한 세대에 한 번뿐인 기…" at bounding box center [243, 187] width 226 height 24
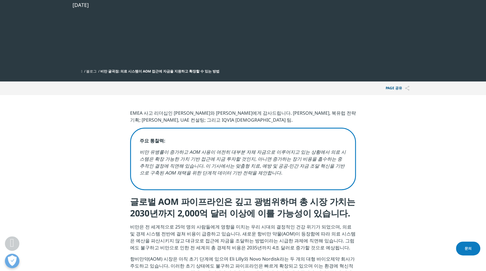
scroll to position [145, 0]
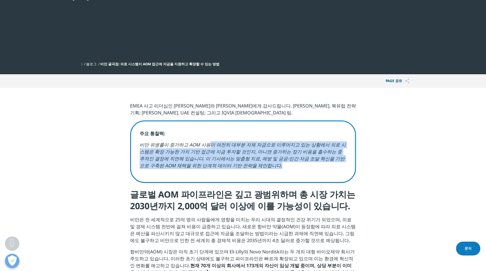
drag, startPoint x: 206, startPoint y: 146, endPoint x: 230, endPoint y: 171, distance: 34.8
click at [230, 171] on p "비만 유병률이 증가하고 AOM 사용이 여전히 대부분 자체 자금으로 이루어지고 있는 상황에서 의료 시스템은 확장 가능한 가치 기반 접근에 지금 …" at bounding box center [243, 157] width 207 height 32
click at [232, 171] on p "비만 유병률이 증가하고 AOM 사용이 여전히 대부분 자체 자금으로 이루어지고 있는 상황에서 의료 시스템은 확장 가능한 가치 기반 접근에 지금 …" at bounding box center [243, 157] width 207 height 32
drag, startPoint x: 233, startPoint y: 170, endPoint x: 168, endPoint y: 153, distance: 67.5
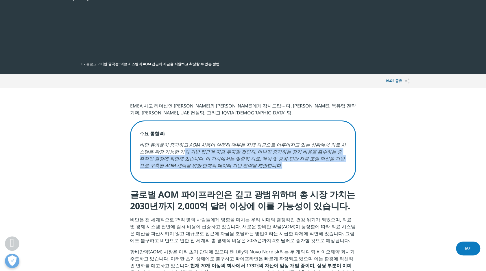
click at [168, 153] on p "비만 유병률이 증가하고 AOM 사용이 여전히 대부분 자체 자금으로 이루어지고 있는 상황에서 의료 시스템은 확장 가능한 가치 기반 접근에 지금 …" at bounding box center [243, 157] width 207 height 32
click at [168, 153] on em "비만 유병률이 증가하고 AOM 사용이 여전히 대부분 자체 자금으로 이루어지고 있는 상황에서 의료 시스템은 확장 가능한 가치 기반 접근에 지금 …" at bounding box center [243, 155] width 206 height 27
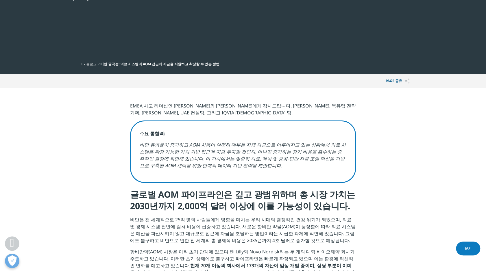
click at [149, 149] on em "비만 유병률이 증가하고 AOM 사용이 여전히 대부분 자체 자금으로 이루어지고 있는 상황에서 의료 시스템은 확장 가능한 가치 기반 접근에 지금 …" at bounding box center [243, 155] width 206 height 27
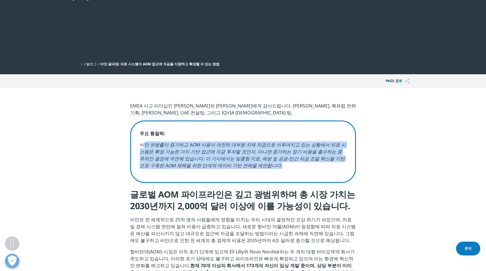
drag, startPoint x: 146, startPoint y: 144, endPoint x: 235, endPoint y: 171, distance: 93.7
click at [235, 171] on p "비만 유병률이 증가하고 AOM 사용이 여전히 대부분 자체 자금으로 이루어지고 있는 상황에서 의료 시스템은 확장 가능한 가치 기반 접근에 지금 …" at bounding box center [243, 157] width 207 height 32
click at [237, 171] on p "비만 유병률이 증가하고 AOM 사용이 여전히 대부분 자체 자금으로 이루어지고 있는 상황에서 의료 시스템은 확장 가능한 가치 기반 접근에 지금 …" at bounding box center [243, 157] width 207 height 32
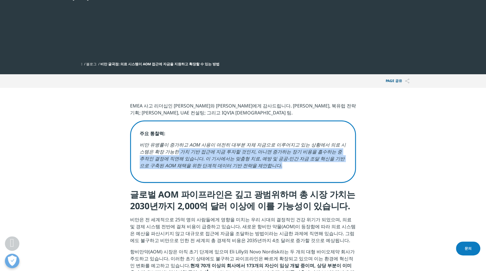
drag, startPoint x: 237, startPoint y: 170, endPoint x: 161, endPoint y: 150, distance: 78.9
click at [161, 150] on p "비만 유병률이 증가하고 AOM 사용이 여전히 대부분 자체 자금으로 이루어지고 있는 상황에서 의료 시스템은 확장 가능한 가치 기반 접근에 지금 …" at bounding box center [243, 157] width 207 height 32
click at [161, 150] on em "비만 유병률이 증가하고 AOM 사용이 여전히 대부분 자체 자금으로 이루어지고 있는 상황에서 의료 시스템은 확장 가능한 가치 기반 접근에 지금 …" at bounding box center [243, 155] width 206 height 27
click at [151, 175] on div "주요 통찰력: 비만 유병률이 증가하고 AOM 사용이 여전히 대부분 자체 자금으로 이루어지고 있는 상황에서 의료 시스템은 확장 가능한 가치 기반…" at bounding box center [243, 152] width 226 height 62
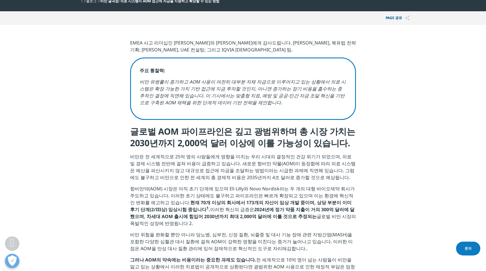
scroll to position [231, 0]
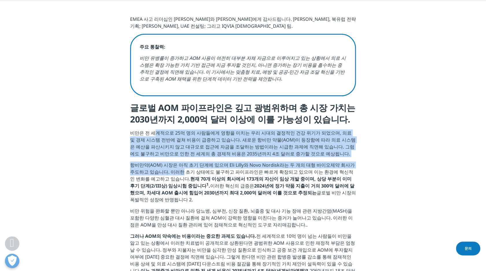
drag, startPoint x: 154, startPoint y: 135, endPoint x: 172, endPoint y: 174, distance: 42.8
click at [172, 174] on div "EMEA 사고 리더십인 Sarah Rickwood와 Markus Gores에게 감사드립니다. Angela McFarlane, 북유럽 전략 기획…" at bounding box center [243, 267] width 226 height 503
click at [172, 174] on p "항비만약(AOM) 시장은 아직 초기 단계에 있으며 Eli Lilly와 Novo Nordisk라는 두 개의 대형 바이오제약 회사가 주도하고 있습…" at bounding box center [243, 185] width 226 height 46
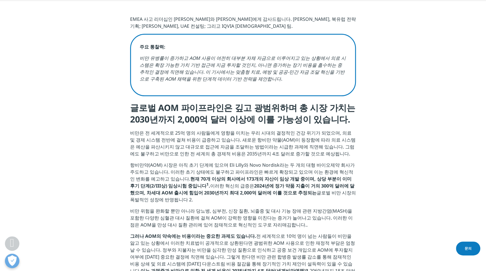
click at [174, 192] on p "항비만약(AOM) 시장은 아직 초기 단계에 있으며 Eli Lilly와 Novo Nordisk라는 두 개의 대형 바이오제약 회사가 주도하고 있습…" at bounding box center [243, 185] width 226 height 46
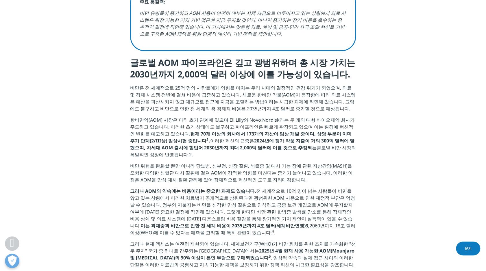
scroll to position [289, 0]
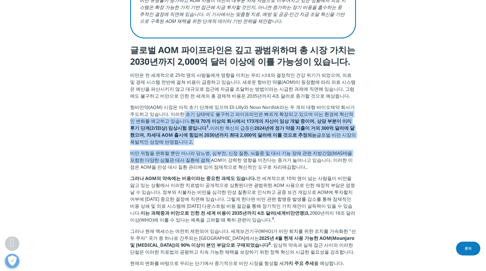
drag, startPoint x: 171, startPoint y: 115, endPoint x: 192, endPoint y: 162, distance: 51.4
click at [192, 162] on div "EMEA 사고 리더십인 Sarah Rickwood와 Markus Gores에게 감사드립니다. Angela McFarlane, 북유럽 전략 기획…" at bounding box center [243, 209] width 226 height 503
click at [192, 162] on p "비만 위험을 완화할 뿐만 아니라 당뇨병, 심부전, 신장 질환, 뇌졸중 및 대사 기능 장애 관련 지방간염(MASH)을 포함한 다양한 심혈관 대사…" at bounding box center [243, 162] width 226 height 25
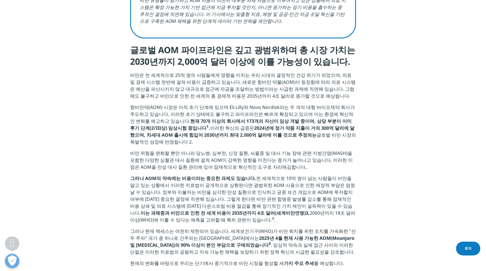
click at [198, 187] on p "그러나 AOM의 약속에는 비용이라는 중요한 과제도 있습니다. 전 세계적으로 10억 명이 넘는 사람들이 비만을 앓고 있는 상황에서 이러한 치료법…" at bounding box center [243, 201] width 226 height 53
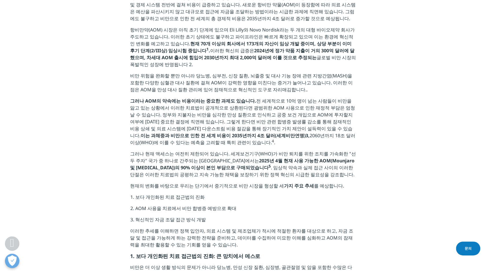
scroll to position [376, 0]
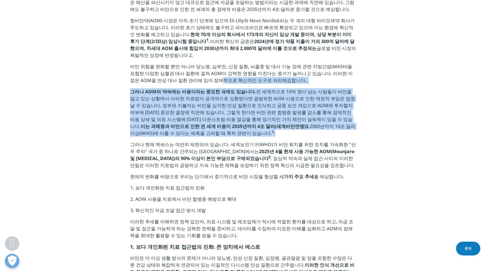
drag, startPoint x: 188, startPoint y: 90, endPoint x: 198, endPoint y: 134, distance: 45.7
click at [198, 134] on div "EMEA 사고 리더십인 Sarah Rickwood와 Markus Gores에게 감사드립니다. Angela McFarlane, 북유럽 전략 기획…" at bounding box center [243, 122] width 226 height 503
click at [198, 134] on p "그러나 AOM의 약속에는 비용이라는 중요한 과제도 있습니다. 전 세계적으로 10억 명이 넘는 사람들이 비만을 앓고 있는 상황에서 이러한 치료법…" at bounding box center [243, 114] width 226 height 53
click at [198, 141] on p "그러나 AOM의 약속에는 비용이라는 중요한 과제도 있습니다. 전 세계적으로 10억 명이 넘는 사람들이 비만을 앓고 있는 상황에서 이러한 치료법…" at bounding box center [243, 114] width 226 height 53
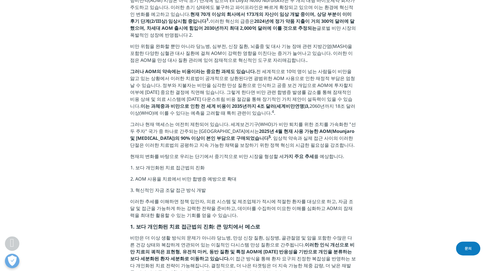
scroll to position [405, 0]
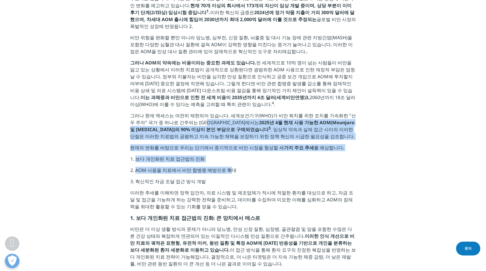
drag, startPoint x: 197, startPoint y: 125, endPoint x: 225, endPoint y: 180, distance: 60.9
click at [225, 180] on div "EMEA 사고 리더십인 Sarah Rickwood와 Markus Gores에게 감사드립니다. Angela McFarlane, 북유럽 전략 기획…" at bounding box center [243, 93] width 226 height 503
click at [225, 178] on li "AOM 사용을 치료에서 비만 합병증 예방으로 확대" at bounding box center [245, 172] width 221 height 11
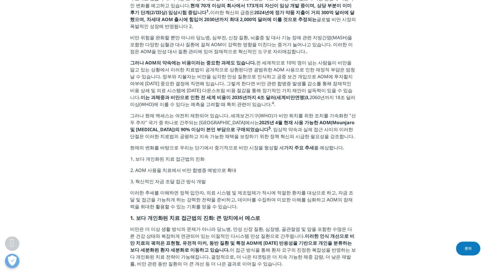
click at [225, 189] on li "혁신적인 자금 조달 접근 방식 개발" at bounding box center [245, 183] width 221 height 11
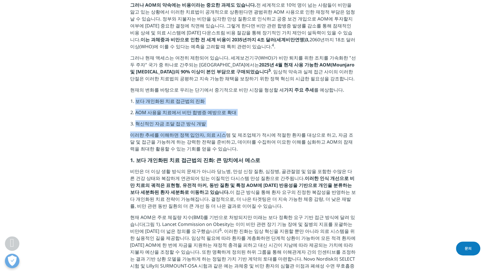
drag, startPoint x: 127, startPoint y: 107, endPoint x: 219, endPoint y: 143, distance: 99.3
click at [219, 143] on section "EMEA 사고 리더십인 Sarah Rickwood와 Markus Gores에게 감사드립니다. Angela McFarlane, 북유럽 전략 기획…" at bounding box center [243, 36] width 486 height 532
click at [219, 143] on p "이러한 추세를 이해하면 정책 입안자, 의료 시스템 및 제조업체가 적시에 적절한 환자를 대상으로 하고, 자금 조달 및 접근을 가능하게 하는 강력…" at bounding box center [243, 144] width 226 height 25
click at [175, 119] on li "AOM 사용을 치료에서 비만 합병증 예방으로 확대" at bounding box center [245, 114] width 221 height 11
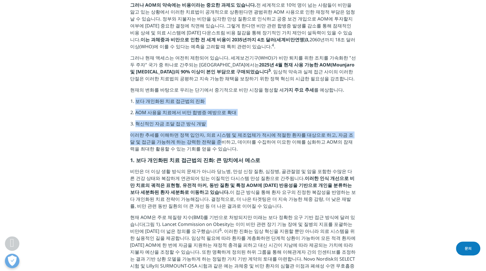
drag, startPoint x: 134, startPoint y: 106, endPoint x: 199, endPoint y: 147, distance: 76.4
click at [199, 147] on div "EMEA 사고 리더십인 Sarah Rickwood와 Markus Gores에게 감사드립니다. Angela McFarlane, 북유럽 전략 기획…" at bounding box center [243, 35] width 226 height 503
click at [199, 147] on p "이러한 추세를 이해하면 정책 입안자, 의료 시스템 및 제조업체가 적시에 적절한 환자를 대상으로 하고, 자금 조달 및 접근을 가능하게 하는 강력…" at bounding box center [243, 144] width 226 height 25
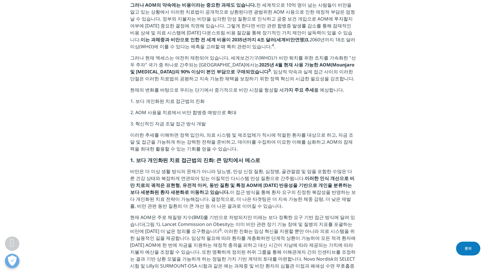
click at [202, 157] on p "이러한 추세를 이해하면 정책 입안자, 의료 시스템 및 제조업체가 적시에 적절한 환자를 대상으로 하고, 자금 조달 및 접근을 가능하게 하는 강력…" at bounding box center [243, 144] width 226 height 25
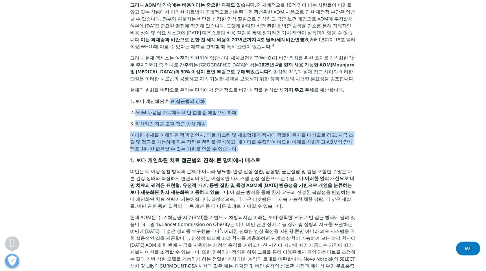
drag, startPoint x: 202, startPoint y: 159, endPoint x: 166, endPoint y: 111, distance: 60.3
click at [166, 111] on div "EMEA 사고 리더십인 Sarah Rickwood와 Markus Gores에게 감사드립니다. Angela McFarlane, 북유럽 전략 기획…" at bounding box center [243, 35] width 226 height 503
click at [166, 109] on li "보다 개인화된 치료 접근법의 진화" at bounding box center [245, 103] width 221 height 11
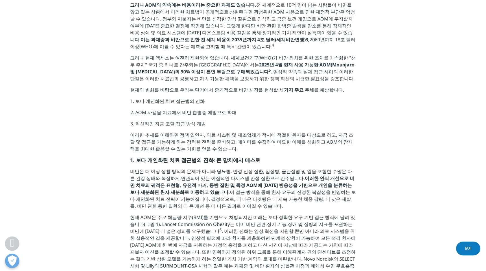
click at [145, 109] on li "보다 개인화된 치료 접근법의 진화" at bounding box center [245, 103] width 221 height 11
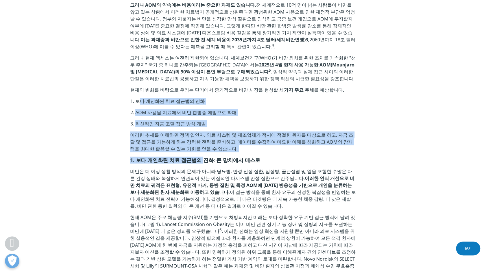
drag, startPoint x: 138, startPoint y: 108, endPoint x: 198, endPoint y: 167, distance: 84.2
click at [198, 167] on div "EMEA 사고 리더십인 Sarah Rickwood와 Markus Gores에게 감사드립니다. Angela McFarlane, 북유럽 전략 기획…" at bounding box center [243, 35] width 226 height 503
click at [198, 164] on strong "1. 보다 개인화된 치료 접근법의 진화: 큰 망치에서 메스로" at bounding box center [195, 160] width 130 height 7
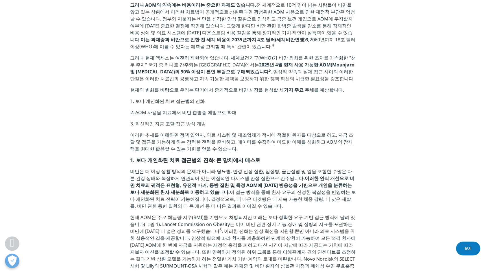
click at [195, 200] on p "비만은 더 이상 생활 방식의 문제가 아니라 당뇨병, 만성 신장 질환, 심장병, 골관절염 및 암을 포함한 수많은 다른 건강 상태와 복잡하게 연관…" at bounding box center [243, 191] width 226 height 46
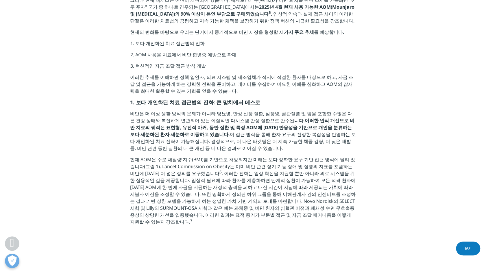
scroll to position [549, 0]
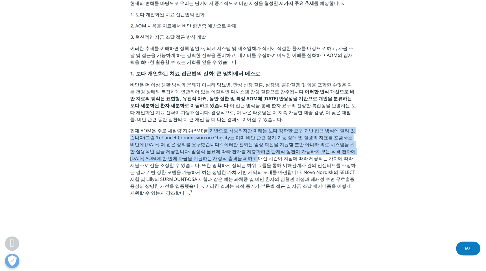
drag, startPoint x: 202, startPoint y: 141, endPoint x: 202, endPoint y: 170, distance: 29.2
click at [202, 170] on p "현재 AOM은 주로 체질량 지수(BMI)를 기반으로 처방되지만 미래는 보다 정확한 요구 기반 접근 방식에 달려 있습니다(그림 1). Lance…" at bounding box center [243, 164] width 226 height 74
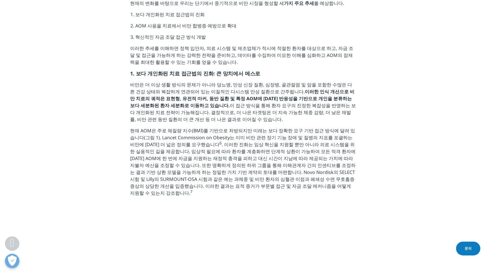
click at [200, 184] on p "현재 AOM은 주로 체질량 지수(BMI)를 기반으로 처방되지만 미래는 보다 정확한 요구 기반 접근 방식에 달려 있습니다(그림 1). Lance…" at bounding box center [243, 164] width 226 height 74
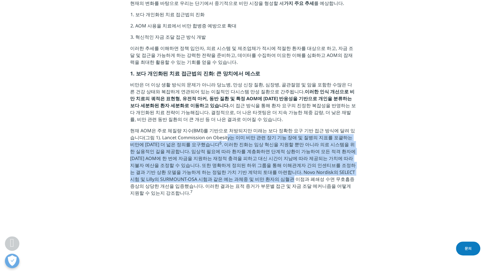
drag, startPoint x: 200, startPoint y: 184, endPoint x: 212, endPoint y: 141, distance: 44.5
click at [212, 141] on p "현재 AOM은 주로 체질량 지수(BMI)를 기반으로 처방되지만 미래는 보다 정확한 요구 기반 접근 방식에 달려 있습니다(그림 1). Lance…" at bounding box center [243, 164] width 226 height 74
click at [203, 154] on p "현재 AOM은 주로 체질량 지수(BMI)를 기반으로 처방되지만 미래는 보다 정확한 요구 기반 접근 방식에 달려 있습니다(그림 1). Lance…" at bounding box center [243, 164] width 226 height 74
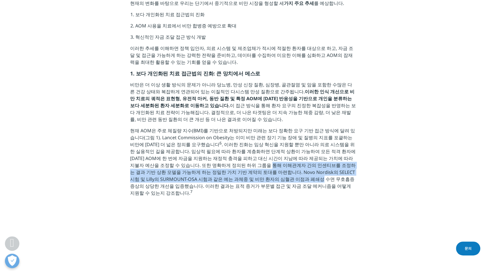
drag, startPoint x: 200, startPoint y: 172, endPoint x: 226, endPoint y: 190, distance: 31.2
click at [226, 190] on p "현재 AOM은 주로 체질량 지수(BMI)를 기반으로 처방되지만 미래는 보다 정확한 요구 기반 접근 방식에 달려 있습니다(그림 1). Lance…" at bounding box center [243, 164] width 226 height 74
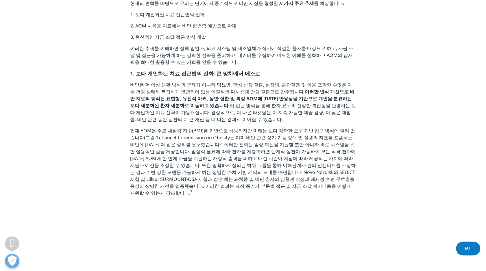
click at [228, 199] on p "현재 AOM은 주로 체질량 지수(BMI)를 기반으로 처방되지만 미래는 보다 정확한 요구 기반 접근 방식에 달려 있습니다(그림 1). Lance…" at bounding box center [243, 164] width 226 height 74
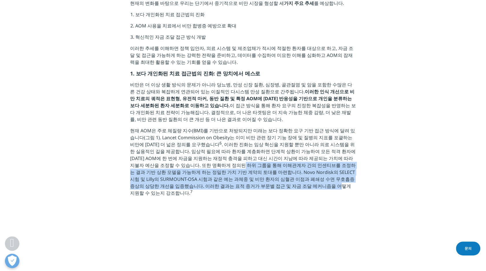
drag, startPoint x: 228, startPoint y: 203, endPoint x: 173, endPoint y: 174, distance: 61.8
click at [173, 174] on p "현재 AOM은 주로 체질량 지수(BMI)를 기반으로 처방되지만 미래는 보다 정확한 요구 기반 접근 방식에 달려 있습니다(그림 1). Lance…" at bounding box center [243, 164] width 226 height 74
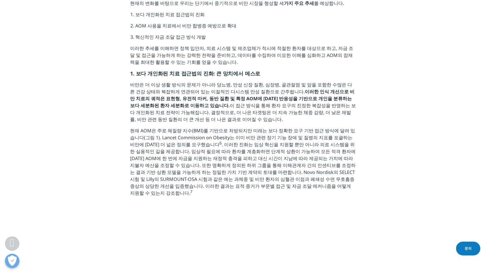
click at [155, 149] on p "현재 AOM은 주로 체질량 지수(BMI)를 기반으로 처방되지만 미래는 보다 정확한 요구 기반 접근 방식에 달려 있습니다(그림 1). Lance…" at bounding box center [243, 164] width 226 height 74
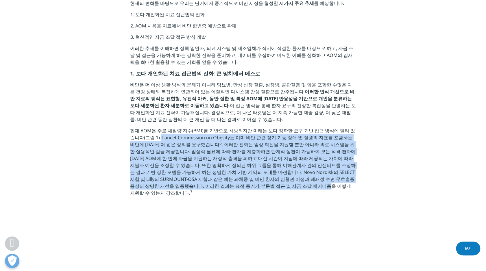
drag, startPoint x: 147, startPoint y: 142, endPoint x: 220, endPoint y: 195, distance: 90.2
click at [220, 195] on p "현재 AOM은 주로 체질량 지수(BMI)를 기반으로 처방되지만 미래는 보다 정확한 요구 기반 접근 방식에 달려 있습니다(그림 1). Lance…" at bounding box center [243, 164] width 226 height 74
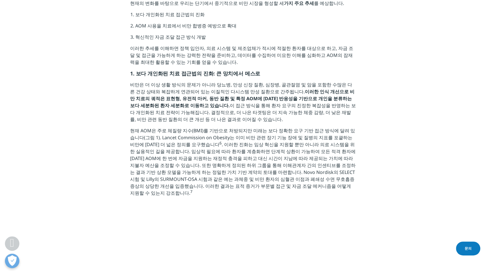
click at [224, 201] on p "현재 AOM은 주로 체질량 지수(BMI)를 기반으로 처방되지만 미래는 보다 정확한 요구 기반 접근 방식에 달려 있습니다(그림 1). Lance…" at bounding box center [243, 164] width 226 height 74
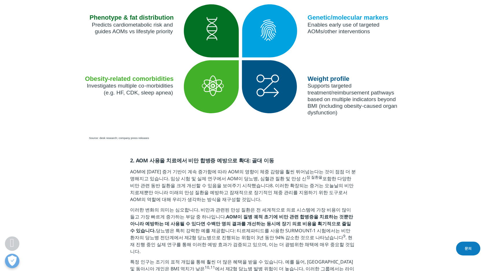
scroll to position [810, 0]
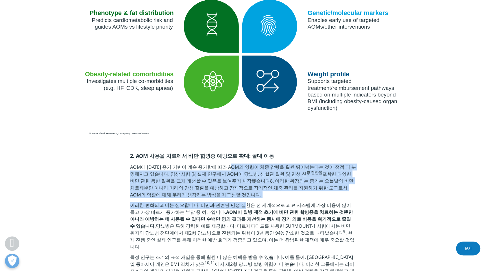
drag, startPoint x: 233, startPoint y: 169, endPoint x: 237, endPoint y: 208, distance: 38.9
click at [237, 208] on p "이러한 변화의 의미는 심오합니다. 비만과 관련된 만성 질환은 전 세계적으로 의료 시스템에 가장 비용이 많이 들고 가장 빠르게 증가하는 부담 중…" at bounding box center [243, 228] width 226 height 52
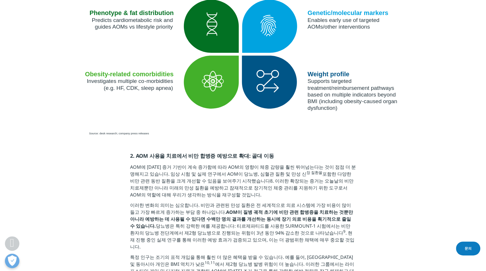
click at [235, 217] on strong "AOM이 질병 궤적 초기에 비만 관련 합병증을 치료하는 것뿐만 아니라 예방하는 데 사용될 수 있다면 수백만 명의 결과를 개선하는 동시에 장기 …" at bounding box center [241, 219] width 223 height 20
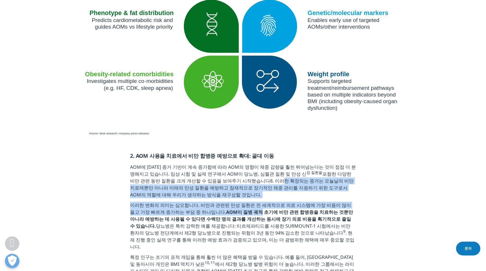
drag, startPoint x: 235, startPoint y: 217, endPoint x: 238, endPoint y: 183, distance: 33.7
click at [238, 183] on p "AOM에 대한 증거 기반이 계속 증가함에 따라 AOM의 영향이 체중 감량을 훨씬 뛰어넘는다는 것이 점점 더 분명해지고 있습니다. 임상 시험 및…" at bounding box center [243, 183] width 226 height 38
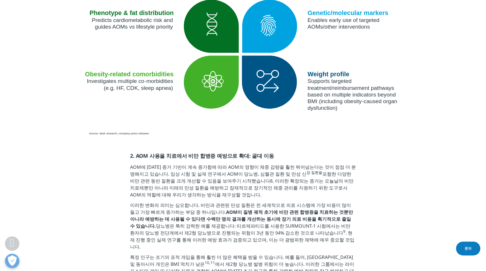
click at [236, 168] on p "AOM에 대한 증거 기반이 계속 증가함에 따라 AOM의 영향이 체중 감량을 훨씬 뛰어넘는다는 것이 점점 더 분명해지고 있습니다. 임상 시험 및…" at bounding box center [243, 183] width 226 height 38
drag, startPoint x: 237, startPoint y: 166, endPoint x: 240, endPoint y: 197, distance: 31.7
click at [240, 197] on p "AOM에 대한 증거 기반이 계속 증가함에 따라 AOM의 영향이 체중 감량을 훨씬 뛰어넘는다는 것이 점점 더 분명해지고 있습니다. 임상 시험 및…" at bounding box center [243, 183] width 226 height 38
click at [238, 208] on p "이러한 변화의 의미는 심오합니다. 비만과 관련된 만성 질환은 전 세계적으로 의료 시스템에 가장 비용이 많이 들고 가장 빠르게 증가하는 부담 중…" at bounding box center [243, 228] width 226 height 52
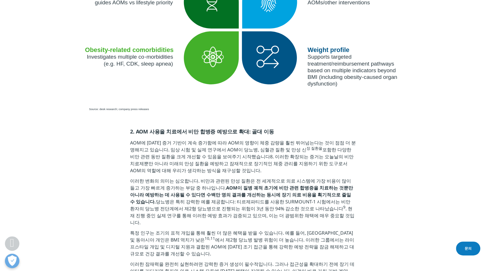
scroll to position [867, 0]
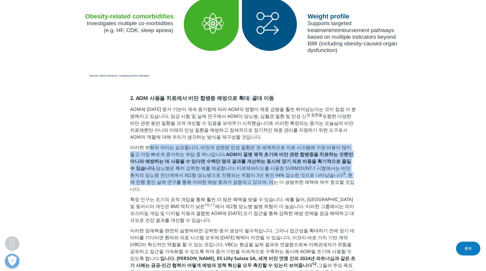
drag, startPoint x: 148, startPoint y: 154, endPoint x: 186, endPoint y: 194, distance: 55.4
click at [186, 194] on p "이러한 변화의 의미는 심오합니다. 비만과 관련된 만성 질환은 전 세계적으로 의료 시스템에 가장 비용이 많이 들고 가장 빠르게 증가하는 부담 중…" at bounding box center [243, 170] width 226 height 52
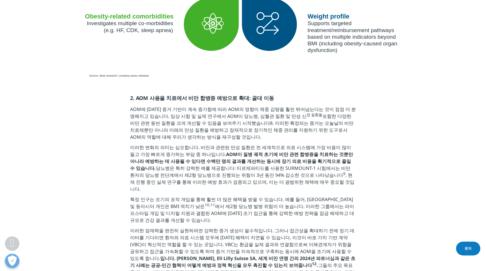
click at [203, 213] on p "특정 인구는 조기의 표적 개입을 통해 훨씬 더 많은 혜택을 받을 수 있습니다. 예를 들어, 남아시아 및 동아시아 개인은 BMI 역치가 낮은 1…" at bounding box center [243, 211] width 226 height 31
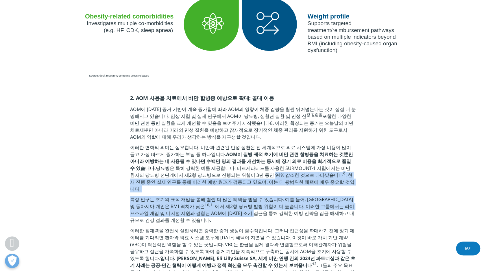
drag, startPoint x: 203, startPoint y: 213, endPoint x: 200, endPoint y: 179, distance: 33.7
click at [200, 179] on div "2. AOM 사용을 치료에서 비만 합병증 예방으로 확대: 골대 이동 AOM에 대한 증거 기반이 계속 증가함에 따라 AOM의 영향이 체중 감량을…" at bounding box center [243, 245] width 226 height 300
click at [200, 179] on p "이러한 변화의 의미는 심오합니다. 비만과 관련된 만성 질환은 전 세계적으로 의료 시스템에 가장 비용이 많이 들고 가장 빠르게 증가하는 부담 중…" at bounding box center [243, 170] width 226 height 52
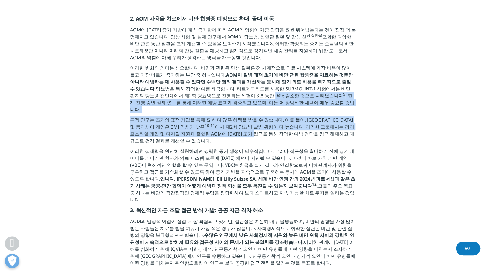
scroll to position [954, 0]
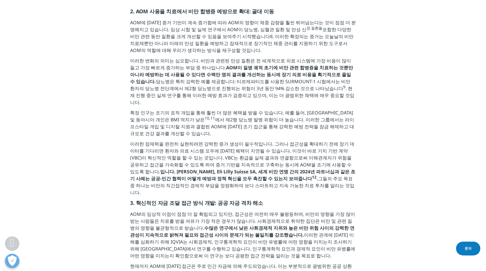
click at [179, 211] on p "AOM의 임상적 이점이 점점 더 잘 확립되고 있지만, 접근성은 여전히 매우 불평등하며, 비만의 영향을 가장 많이 받는 사람들은 치료를 받을 여…" at bounding box center [243, 237] width 226 height 52
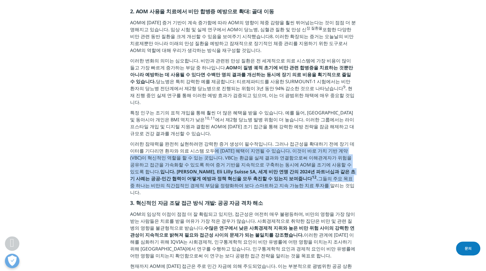
drag, startPoint x: 193, startPoint y: 148, endPoint x: 213, endPoint y: 187, distance: 43.5
click at [213, 187] on p "이러한 잠재력을 완전히 실현하려면 강력한 증거 생성이 필수적입니다. 그러나 접근성을 확대하기 전에 장기 데이터를 기다리면 환자와 의료 시스템 …" at bounding box center [243, 170] width 226 height 59
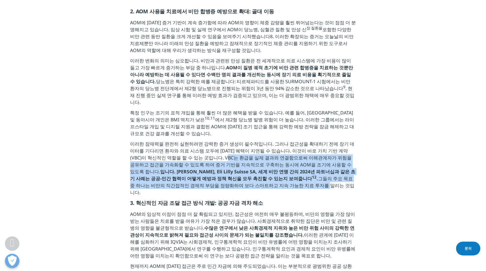
drag, startPoint x: 213, startPoint y: 187, endPoint x: 195, endPoint y: 158, distance: 33.3
click at [195, 158] on p "이러한 잠재력을 완전히 실현하려면 강력한 증거 생성이 필수적입니다. 그러나 접근성을 확대하기 전에 장기 데이터를 기다리면 환자와 의료 시스템 …" at bounding box center [243, 170] width 226 height 59
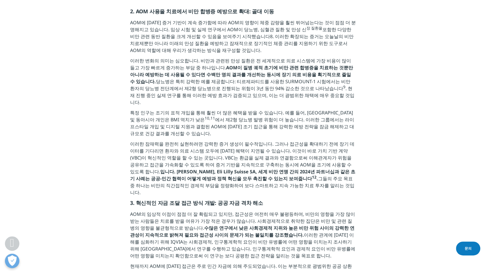
click at [176, 161] on p "이러한 잠재력을 완전히 실현하려면 강력한 증거 생성이 필수적입니다. 그러나 접근성을 확대하기 전에 장기 데이터를 기다리면 환자와 의료 시스템 …" at bounding box center [243, 170] width 226 height 59
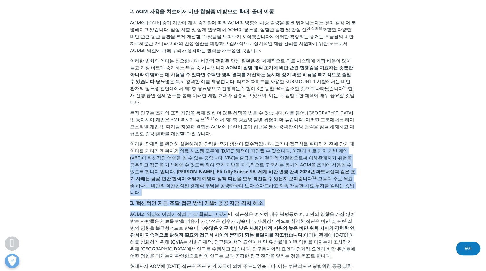
drag, startPoint x: 160, startPoint y: 152, endPoint x: 220, endPoint y: 206, distance: 80.8
click at [220, 206] on div "2. AOM 사용을 치료에서 비만 합병증 예방으로 확대: 골대 이동 AOM에 대한 증거 기반이 계속 증가함에 따라 AOM의 영향이 체중 감량을…" at bounding box center [243, 158] width 226 height 300
click at [220, 211] on p "AOM의 임상적 이점이 점점 더 잘 확립되고 있지만, 접근성은 여전히 매우 불평등하며, 비만의 영향을 가장 많이 받는 사람들은 치료를 받을 여…" at bounding box center [243, 237] width 226 height 52
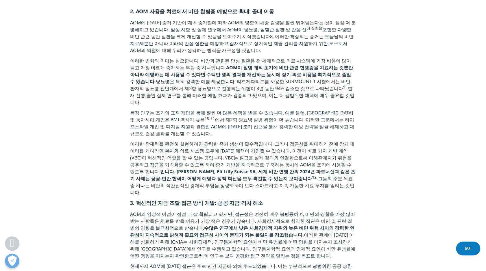
click at [218, 225] on strong "수많은 연구에서 낮은 사회경제적 지위와 높은 비만 위험 사이의 강력한 연관성이 지속적으로 밝혀져 필요와 접근성 사이의 문제가 되는 불일치를 강…" at bounding box center [242, 231] width 224 height 13
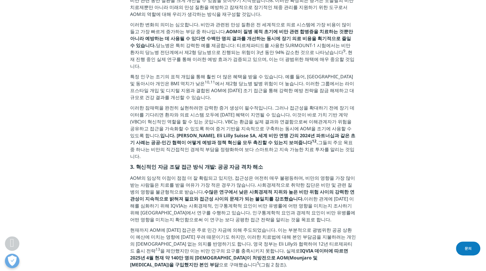
scroll to position [1012, 0]
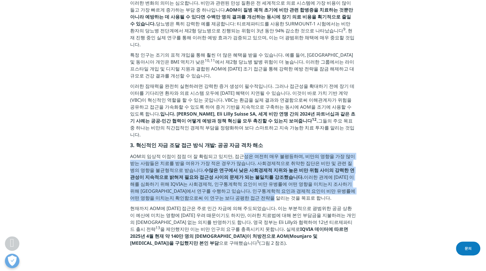
drag, startPoint x: 237, startPoint y: 152, endPoint x: 249, endPoint y: 197, distance: 46.7
click at [249, 197] on p "AOM의 임상적 이점이 점점 더 잘 확립되고 있지만, 접근성은 여전히 매우 불평등하며, 비만의 영향을 가장 많이 받는 사람들은 치료를 받을 여…" at bounding box center [243, 179] width 226 height 52
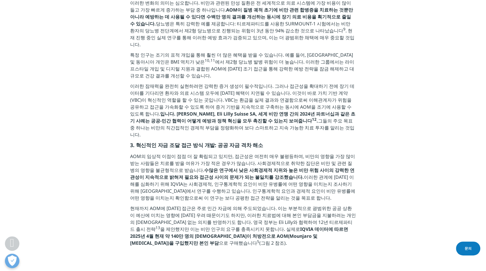
click at [246, 221] on p "현재까지 AOM에 대한 접근은 주로 민간 자금에 의해 주도되었습니다. 이는 부분적으로 광범위한 공공 상환이 예산에 미치는 영향에 대한 우려 때…" at bounding box center [243, 227] width 226 height 45
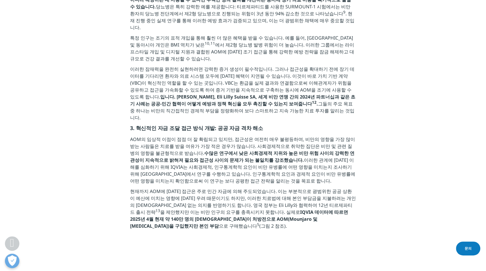
scroll to position [1041, 0]
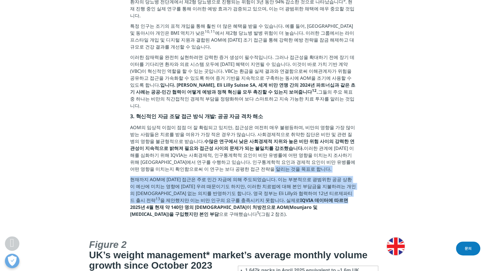
drag, startPoint x: 226, startPoint y: 167, endPoint x: 236, endPoint y: 198, distance: 32.2
click at [236, 198] on div "2. AOM 사용을 치료에서 비만 합병증 예방으로 확대: 골대 이동 AOM에 대한 증거 기반이 계속 증가함에 따라 AOM의 영향이 체중 감량을…" at bounding box center [243, 71] width 226 height 300
click at [236, 198] on strong "IQVIA 데이터에 따르면 2025년 4월 현재 약 140만 명의 영국인이 처방전으로 AOM(Mounjaro 및 Wegovy)을 구입했지만 본…" at bounding box center [239, 207] width 218 height 20
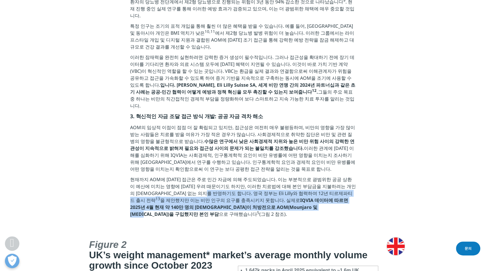
drag, startPoint x: 236, startPoint y: 205, endPoint x: 193, endPoint y: 184, distance: 48.0
click at [193, 184] on p "현재까지 AOM에 대한 접근은 주로 민간 자금에 의해 주도되었습니다. 이는 부분적으로 광범위한 공공 상환이 예산에 미치는 영향에 대한 우려 때…" at bounding box center [243, 198] width 226 height 45
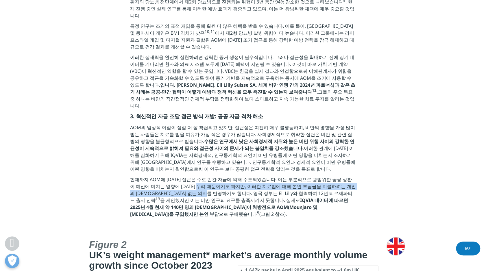
click at [193, 184] on p "현재까지 AOM에 대한 접근은 주로 민간 자금에 의해 주도되었습니다. 이는 부분적으로 광범위한 공공 상환이 예산에 미치는 영향에 대한 우려 때…" at bounding box center [243, 198] width 226 height 45
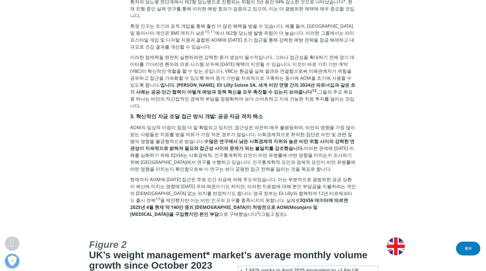
drag, startPoint x: 193, startPoint y: 184, endPoint x: 162, endPoint y: 174, distance: 32.6
click at [162, 176] on p "현재까지 AOM에 대한 접근은 주로 민간 자금에 의해 주도되었습니다. 이는 부분적으로 광범위한 공공 상환이 예산에 미치는 영향에 대한 우려 때…" at bounding box center [243, 198] width 226 height 45
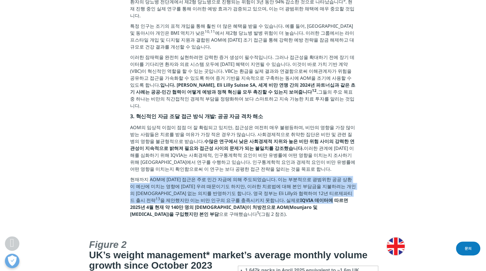
drag, startPoint x: 149, startPoint y: 173, endPoint x: 222, endPoint y: 196, distance: 76.6
click at [222, 196] on p "현재까지 AOM에 대한 접근은 주로 민간 자금에 의해 주도되었습니다. 이는 부분적으로 광범위한 공공 상환이 예산에 미치는 영향에 대한 우려 때…" at bounding box center [243, 198] width 226 height 45
click at [222, 197] on strong "IQVIA 데이터에 따르면 2025년 4월 현재 약 140만 명의 영국인이 처방전으로 AOM(Mounjaro 및 Wegovy)을 구입했지만 본…" at bounding box center [239, 207] width 218 height 20
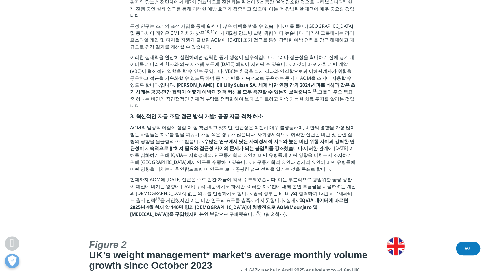
click at [223, 205] on strong "IQVIA 데이터에 따르면 2025년 4월 현재 약 140만 명의 영국인이 처방전으로 AOM(Mounjaro 및 Wegovy)을 구입했지만 본…" at bounding box center [239, 207] width 218 height 20
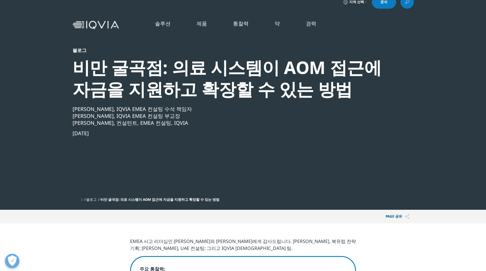
scroll to position [0, 0]
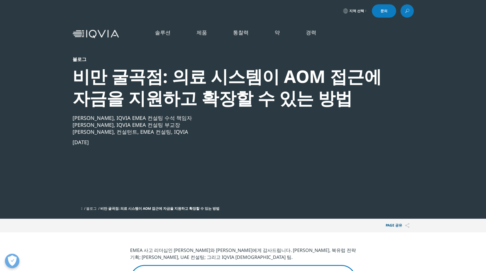
click at [281, 252] on p "EMEA 사고 리더십인 Sarah Rickwood와 Markus Gores에게 감사드립니다. Angela McFarlane, 북유럽 전략 기획…" at bounding box center [243, 256] width 226 height 18
click at [309, 232] on div "PAGE 공유 Copy Link email facebook twitter linkedin wechat xing" at bounding box center [243, 226] width 341 height 14
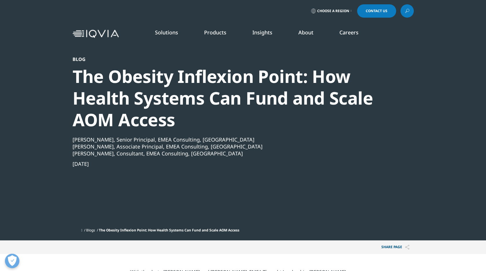
click at [264, 165] on div "Jul 01, 2025" at bounding box center [228, 163] width 310 height 7
click at [257, 215] on div "Blog The Obesity Inflexion Point: How Health Systems Can Fund and Scale AOM Acc…" at bounding box center [228, 140] width 310 height 169
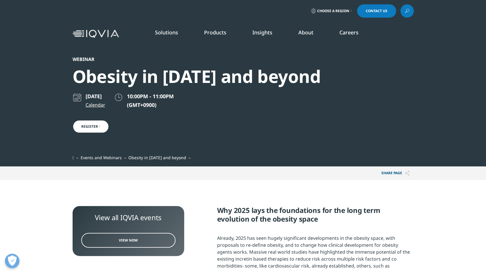
scroll to position [145, 0]
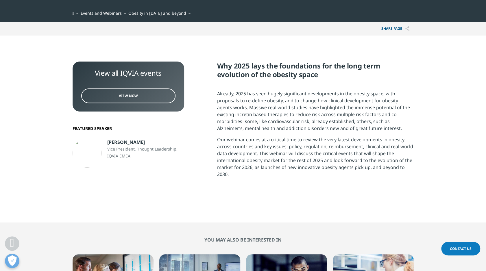
click at [246, 161] on p "Our webinar comes at a critical time to review the very latest developments in …" at bounding box center [315, 159] width 197 height 46
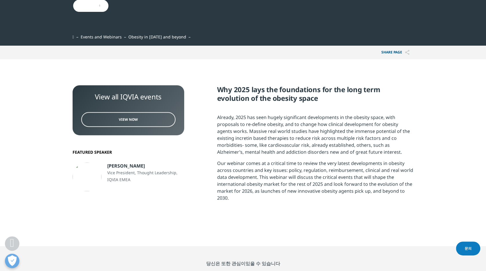
scroll to position [129, 112]
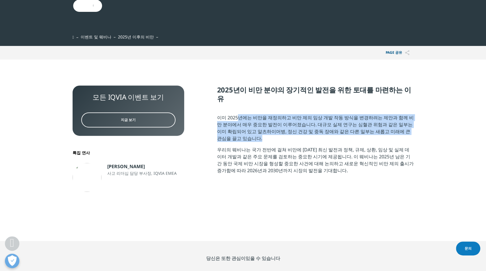
drag, startPoint x: 237, startPoint y: 110, endPoint x: 238, endPoint y: 136, distance: 26.0
click at [238, 136] on p "이미 2025년에는 비만을 재정의하고 비만 제의 임상 개발 작동 방식을 변경하려는 제안과 함께 비만 분야에서 매우 중요한 발전이 이루어졌습니다…" at bounding box center [315, 130] width 197 height 32
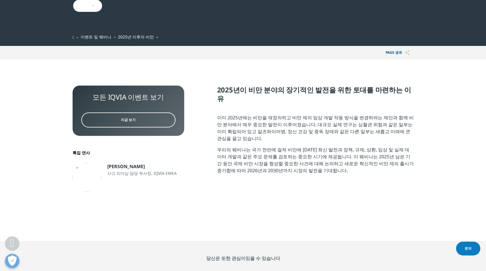
click at [254, 152] on p "우리의 웨비나는 국가 전반에 걸쳐 비만에 [DATE] 최신 발전과 정책, 규제, 상환, 임상 및 실제 데이터 개발과 같은 주요 문제를 검토하는…" at bounding box center [315, 162] width 197 height 32
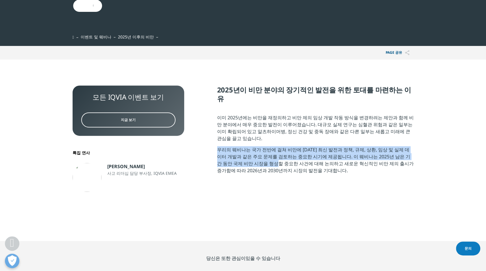
drag, startPoint x: 254, startPoint y: 152, endPoint x: 259, endPoint y: 129, distance: 23.5
click at [259, 129] on div "2025년이 비만 분야의 장기적인 발전을 위한 토대를 마련하는 이유 이미 2025년에는 비만을 재정의하고 비만 제의 임상 개발 작동 방식을 변…" at bounding box center [315, 132] width 197 height 93
click at [259, 129] on p "이미 2025년에는 비만을 재정의하고 비만 제의 임상 개발 작동 방식을 변경하려는 제안과 함께 비만 분야에서 매우 중요한 발전이 이루어졌습니다…" at bounding box center [315, 130] width 197 height 32
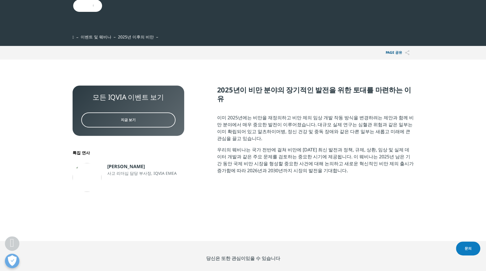
click at [256, 121] on p "이미 2025년에는 비만을 재정의하고 비만 제의 임상 개발 작동 방식을 변경하려는 제안과 함께 비만 분야에서 매우 중요한 발전이 이루어졌습니다…" at bounding box center [315, 130] width 197 height 32
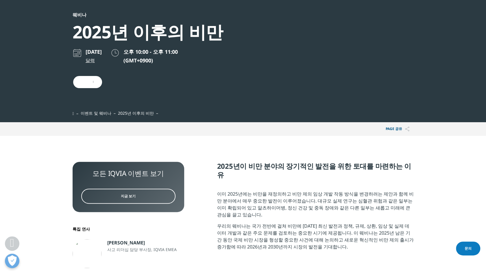
scroll to position [0, 0]
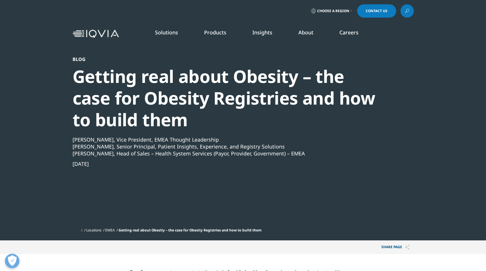
click at [344, 231] on ul "Locations EMEA Getting real about Obesity – the case for Obesity Registries and…" at bounding box center [247, 230] width 333 height 10
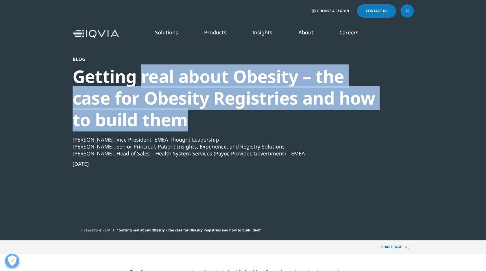
drag, startPoint x: 143, startPoint y: 75, endPoint x: 223, endPoint y: 119, distance: 91.9
click at [223, 119] on div "Getting real about Obesity – the case for Obesity Registries and how to build t…" at bounding box center [228, 98] width 310 height 65
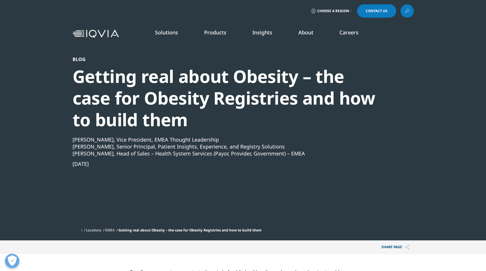
click at [226, 136] on div "Blog Getting real about Obesity – the case for Obesity Registries and how to bu…" at bounding box center [228, 140] width 310 height 169
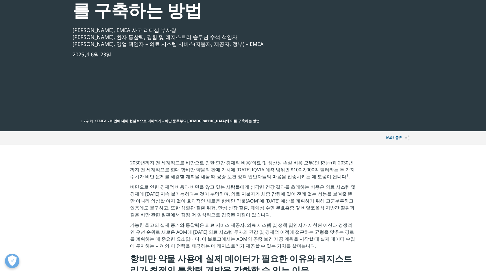
scroll to position [29, 0]
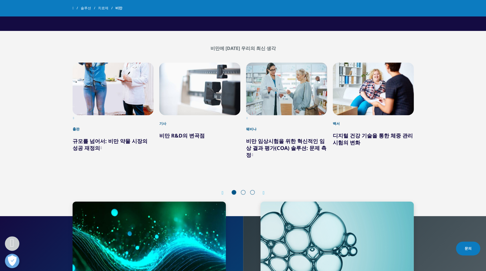
scroll to position [925, 0]
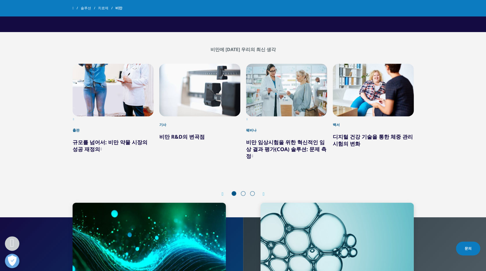
click at [123, 139] on link "규모를 넘어서: 비만 약물 시장의 성공 재정의" at bounding box center [110, 146] width 75 height 14
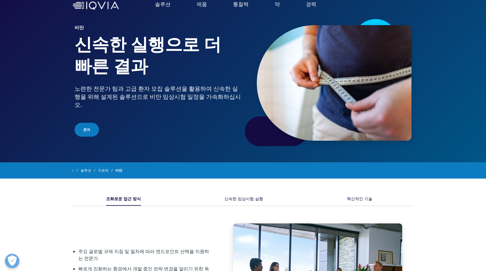
scroll to position [0, 0]
